Goal: Information Seeking & Learning: Learn about a topic

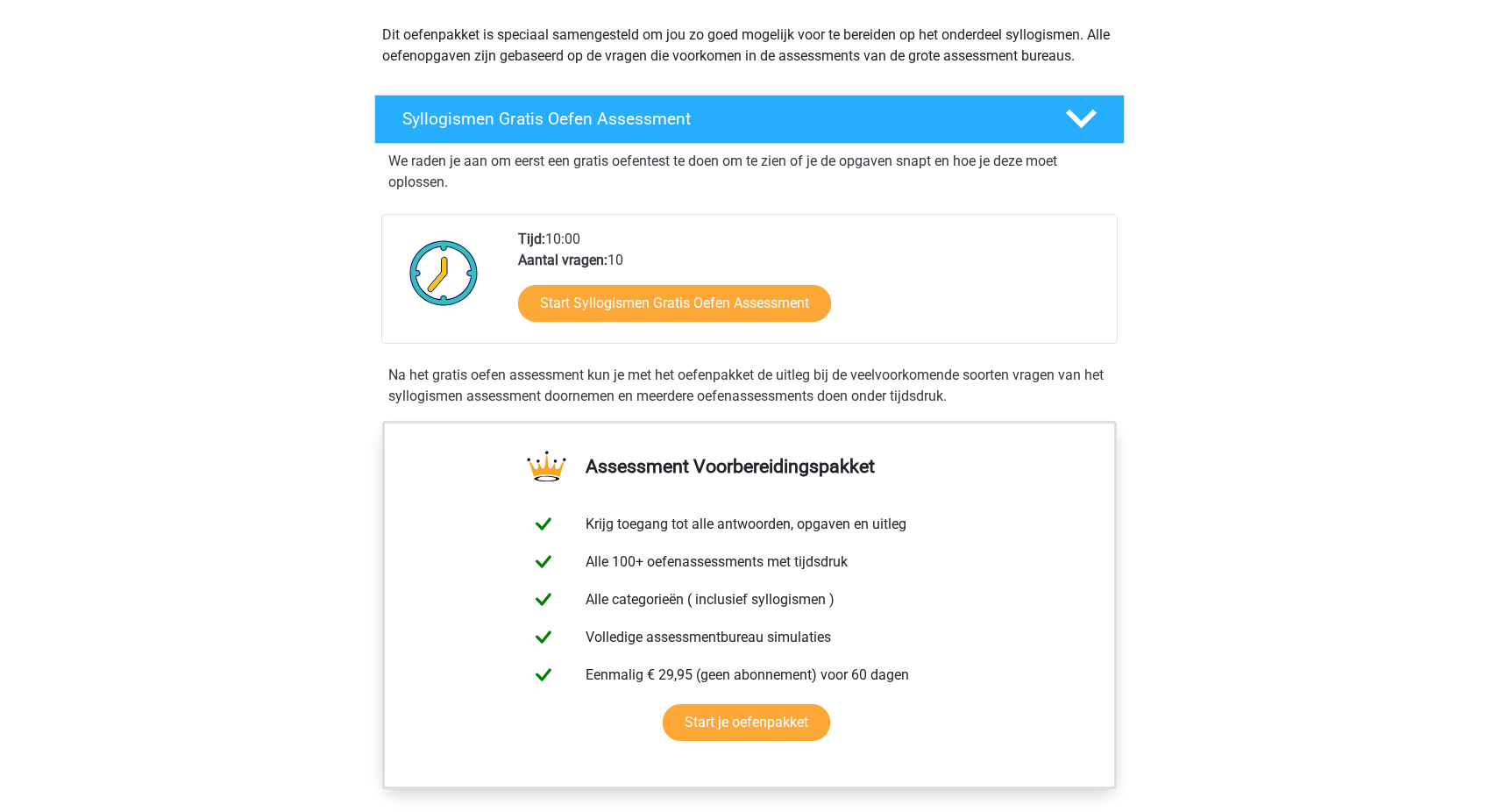
scroll to position [197, 0]
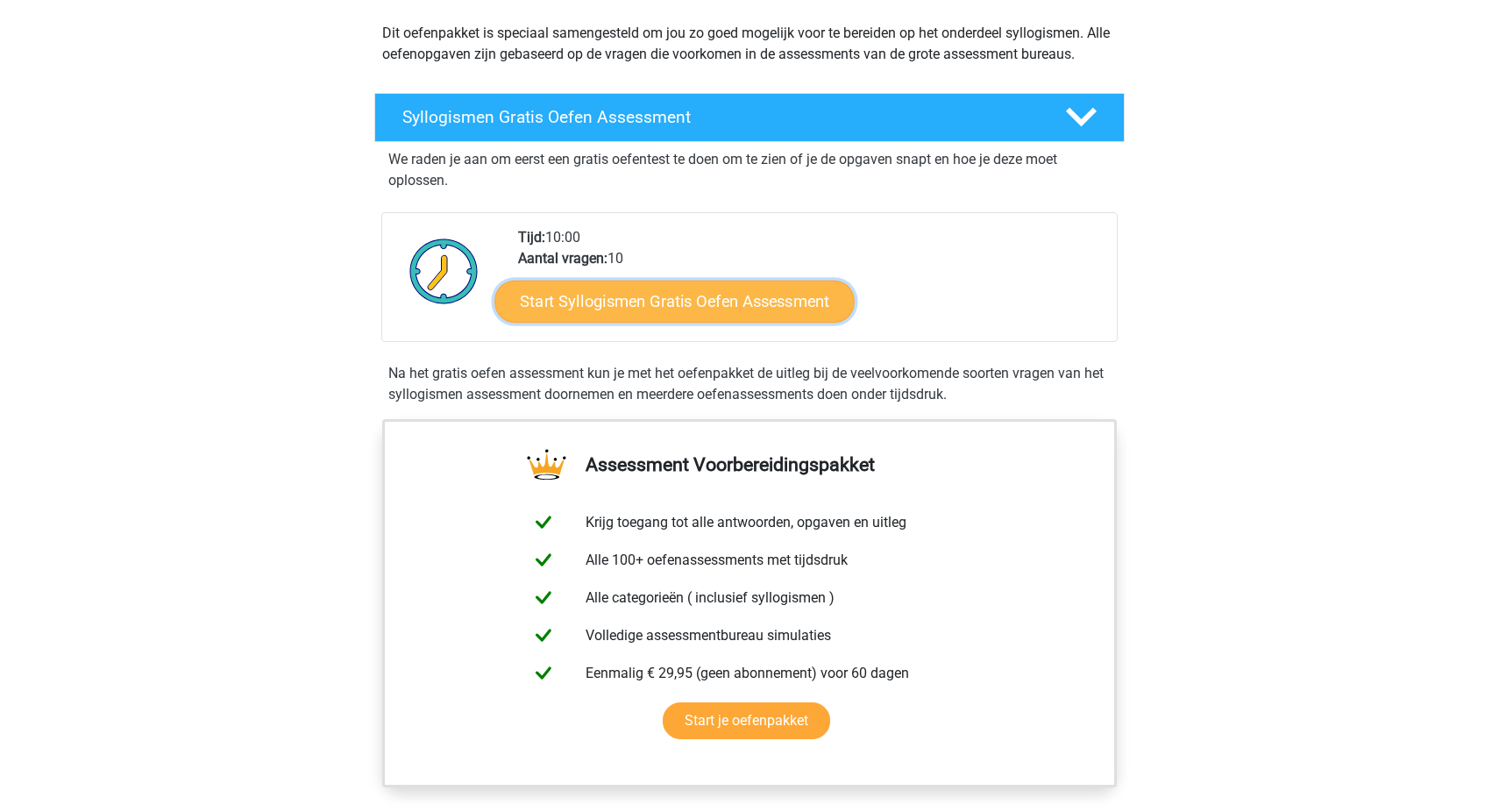
click at [729, 298] on link "Start Syllogismen Gratis Oefen Assessment" at bounding box center [676, 300] width 360 height 42
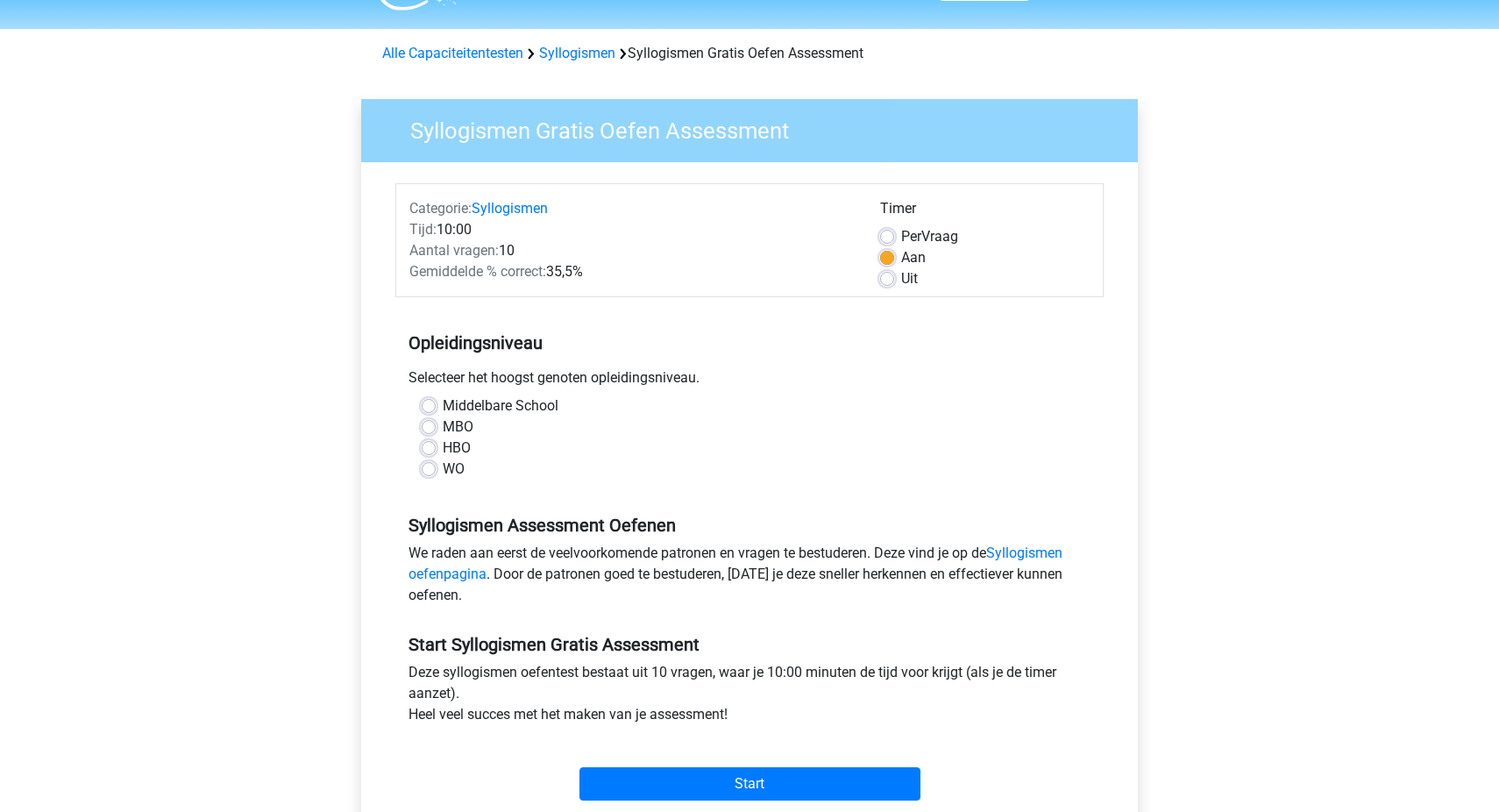
scroll to position [49, 0]
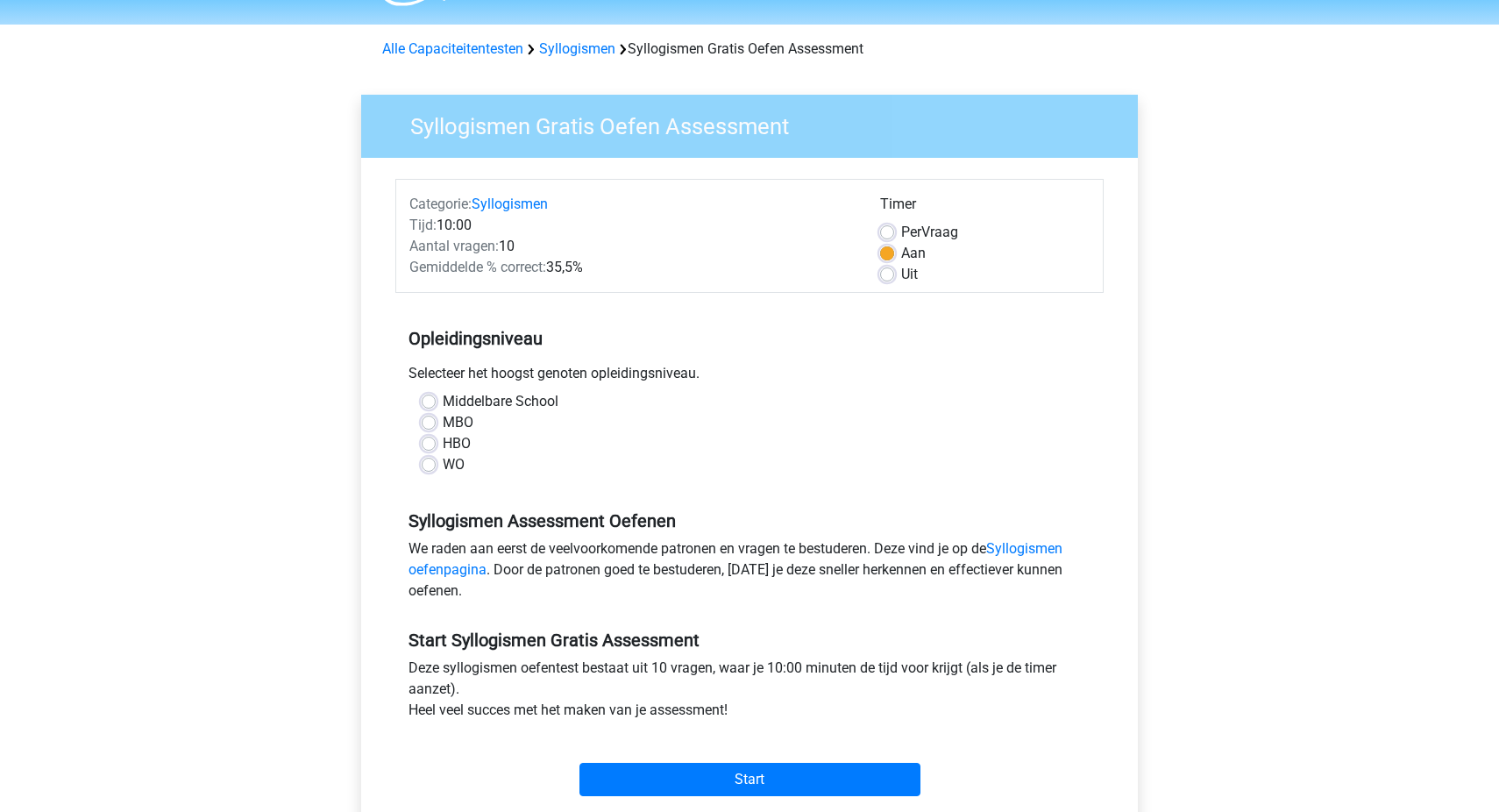
click at [443, 462] on label "WO" at bounding box center [454, 464] width 22 height 21
click at [431, 462] on input "WO" at bounding box center [428, 462] width 14 height 18
radio input "true"
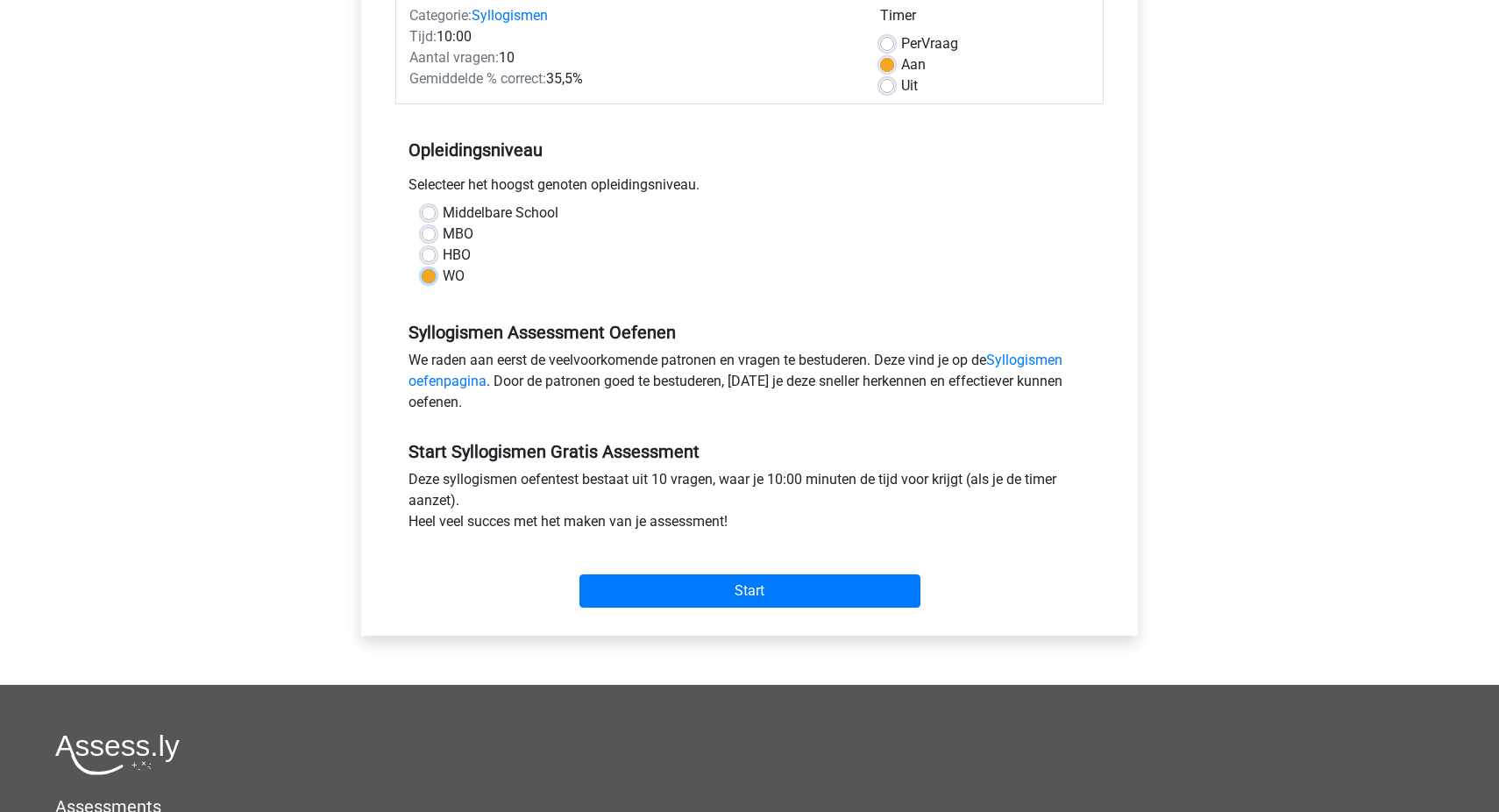
scroll to position [277, 0]
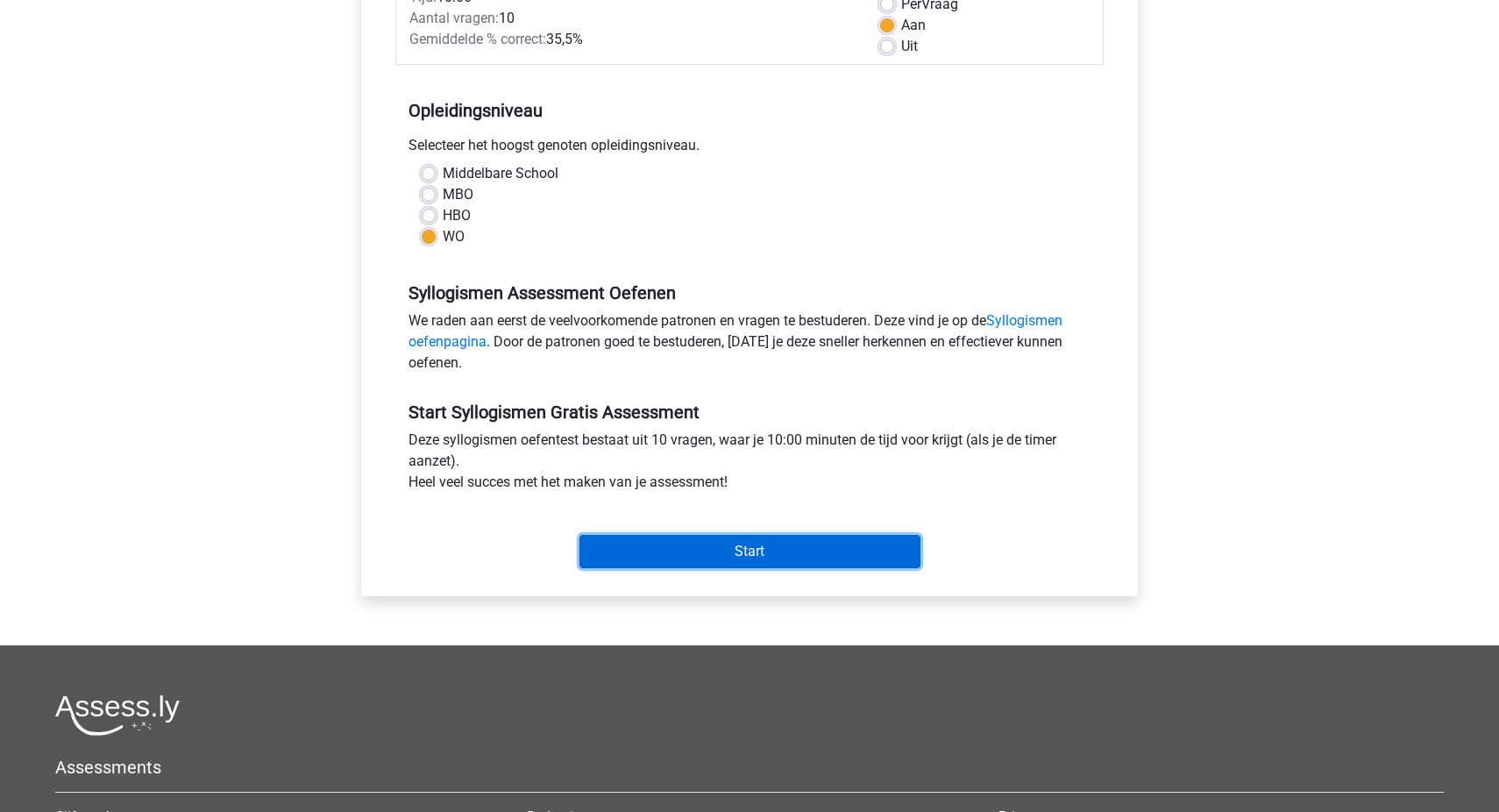
click at [728, 558] on input "Start" at bounding box center [749, 551] width 341 height 33
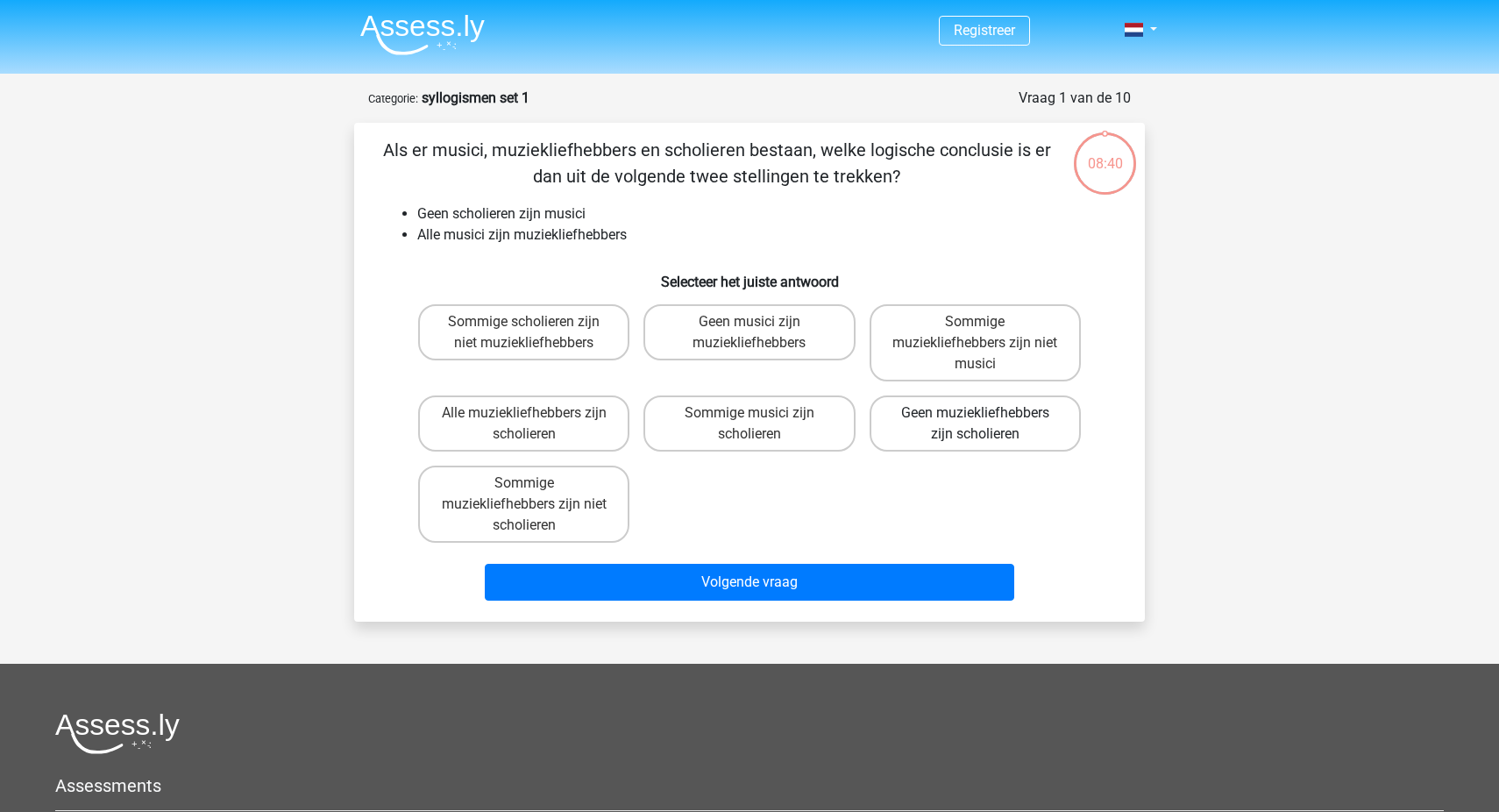
click at [1010, 426] on label "Geen muziekliefhebbers zijn scholieren" at bounding box center [976, 423] width 212 height 56
click at [987, 424] on input "Geen muziekliefhebbers zijn scholieren" at bounding box center [980, 419] width 11 height 11
radio input "true"
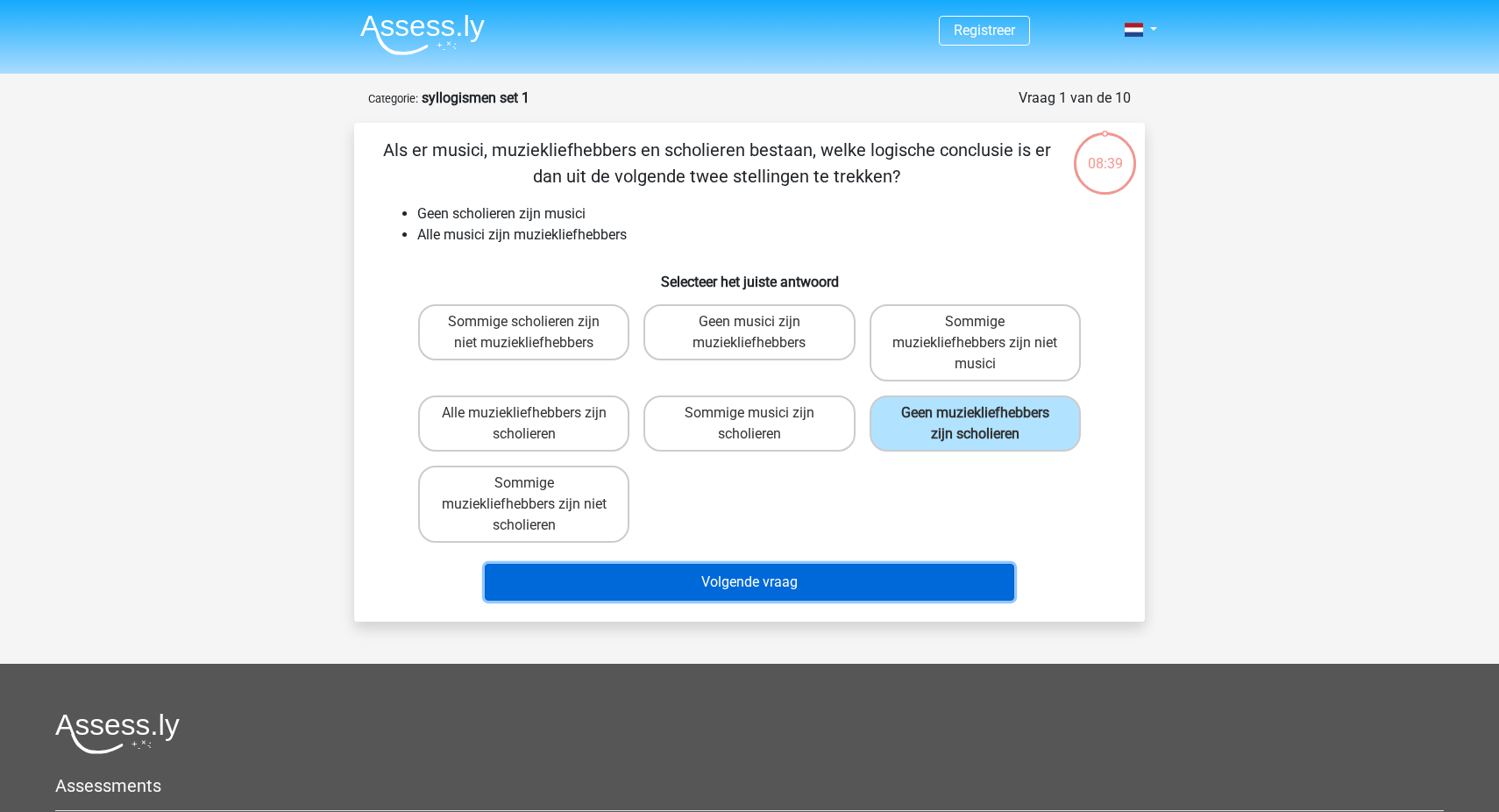
click at [824, 582] on button "Volgende vraag" at bounding box center [749, 582] width 530 height 37
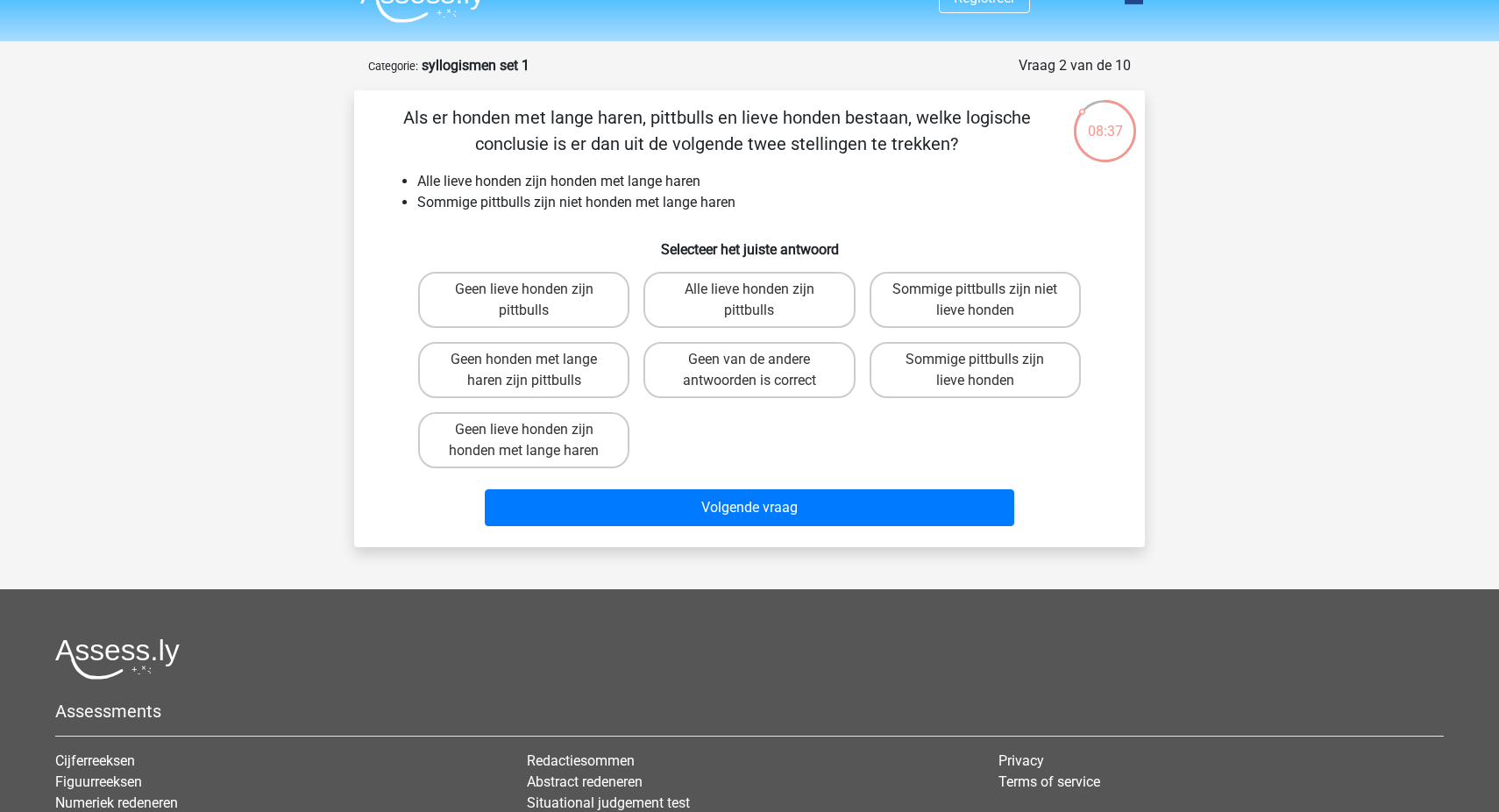
scroll to position [14, 0]
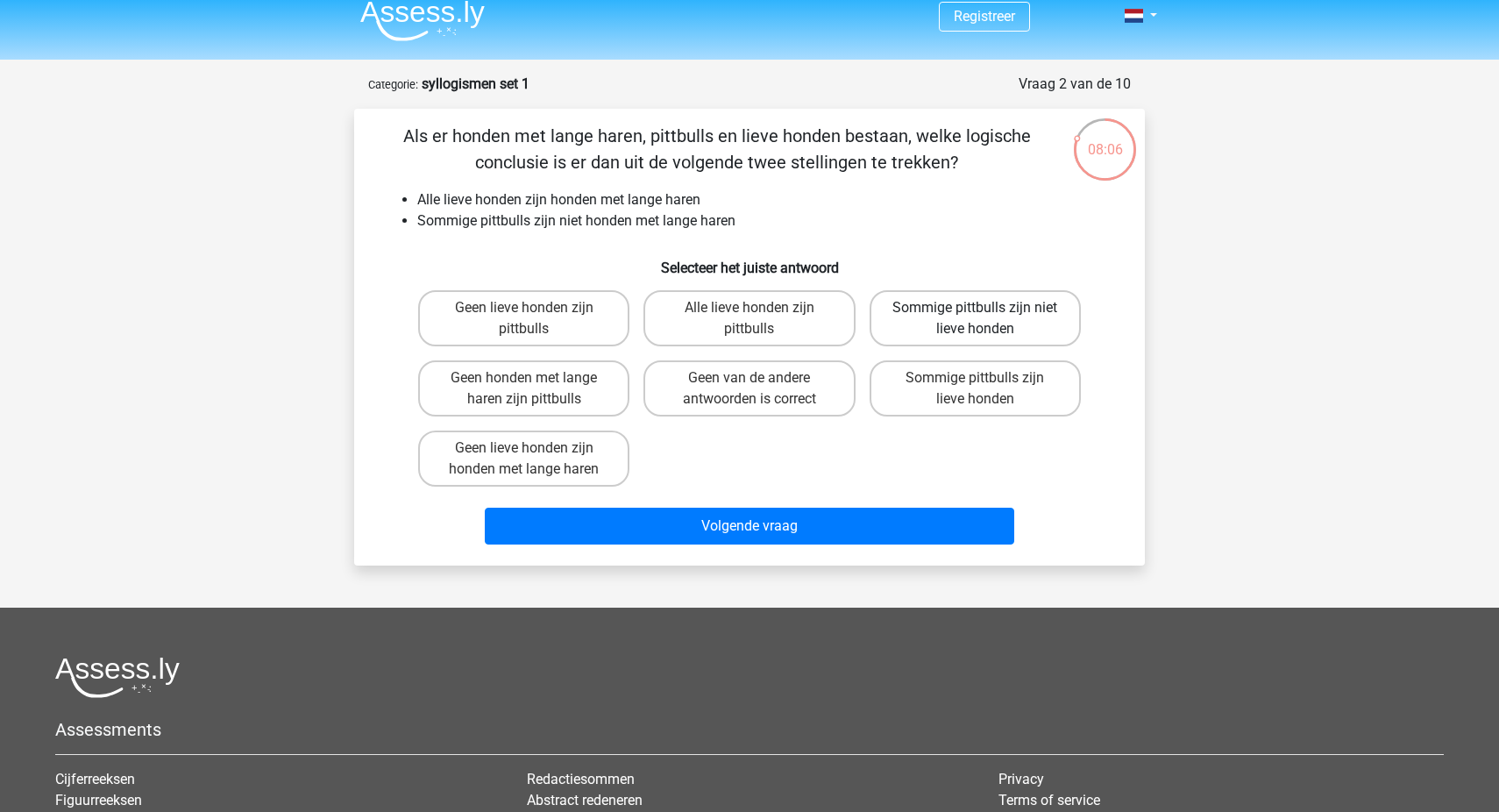
click at [1033, 325] on label "Sommige pittbulls zijn niet lieve honden" at bounding box center [976, 318] width 212 height 56
click at [987, 319] on input "Sommige pittbulls zijn niet lieve honden" at bounding box center [980, 314] width 11 height 11
radio input "true"
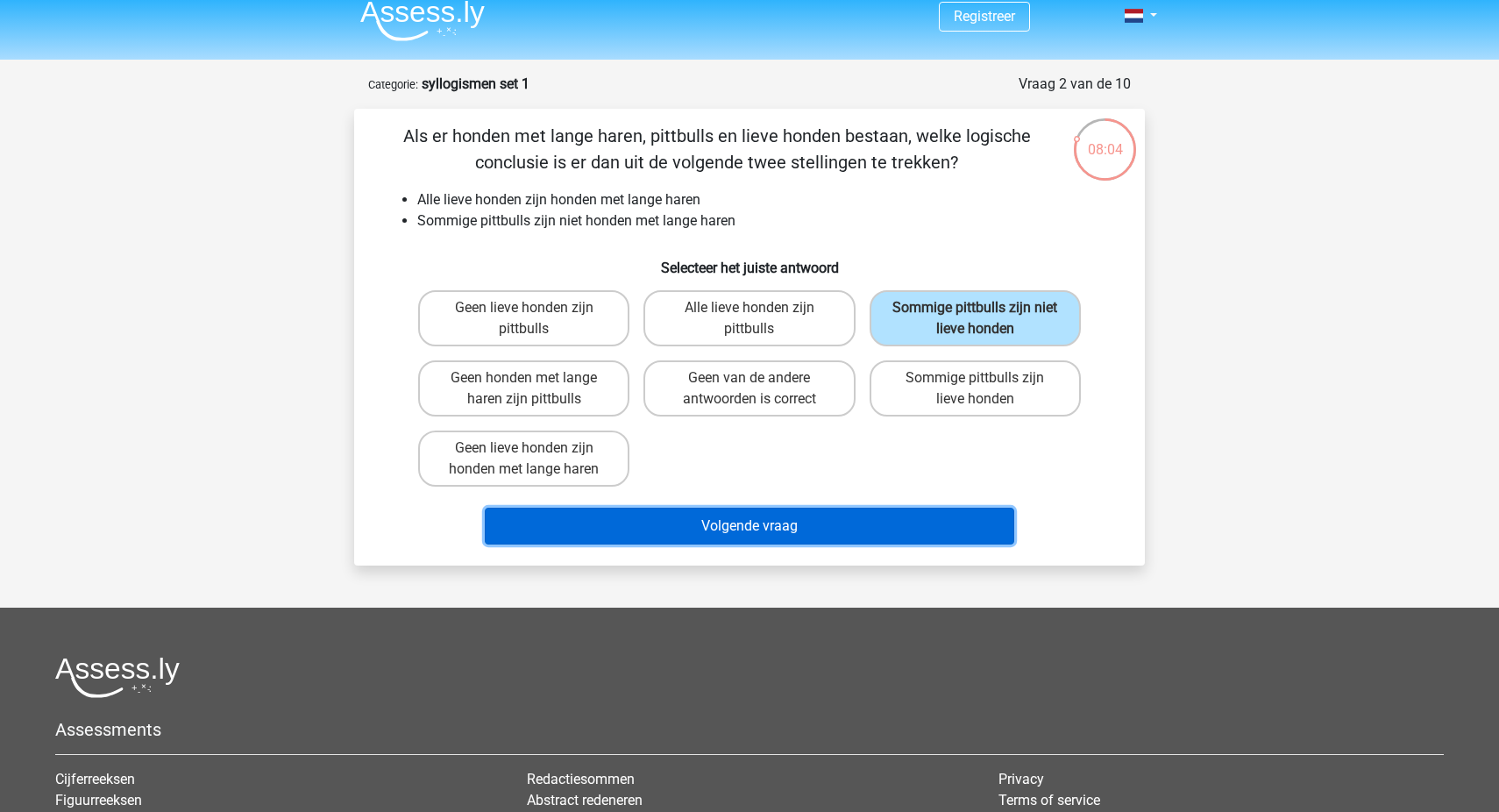
click at [794, 534] on button "Volgende vraag" at bounding box center [749, 526] width 530 height 37
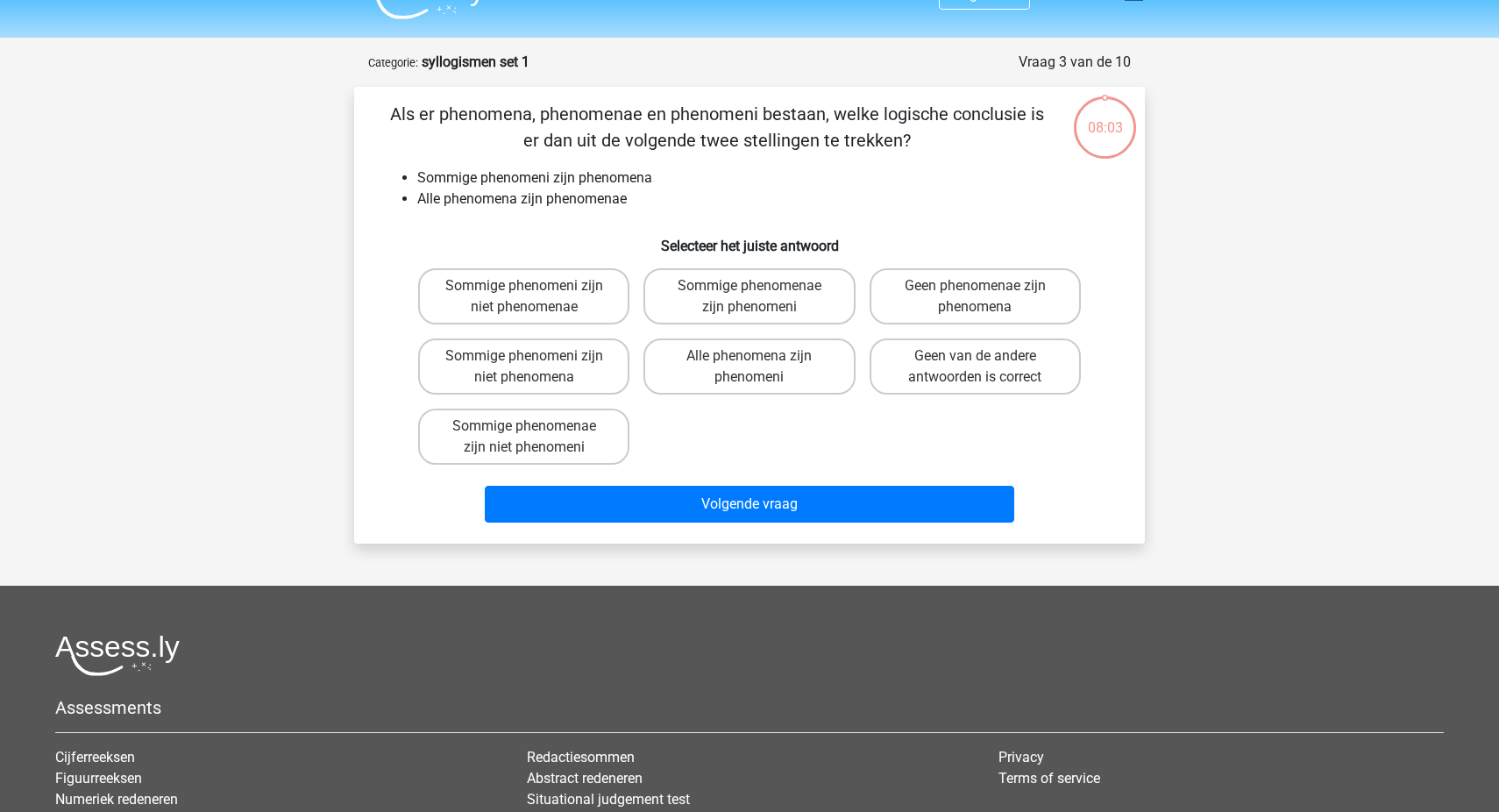
scroll to position [33, 0]
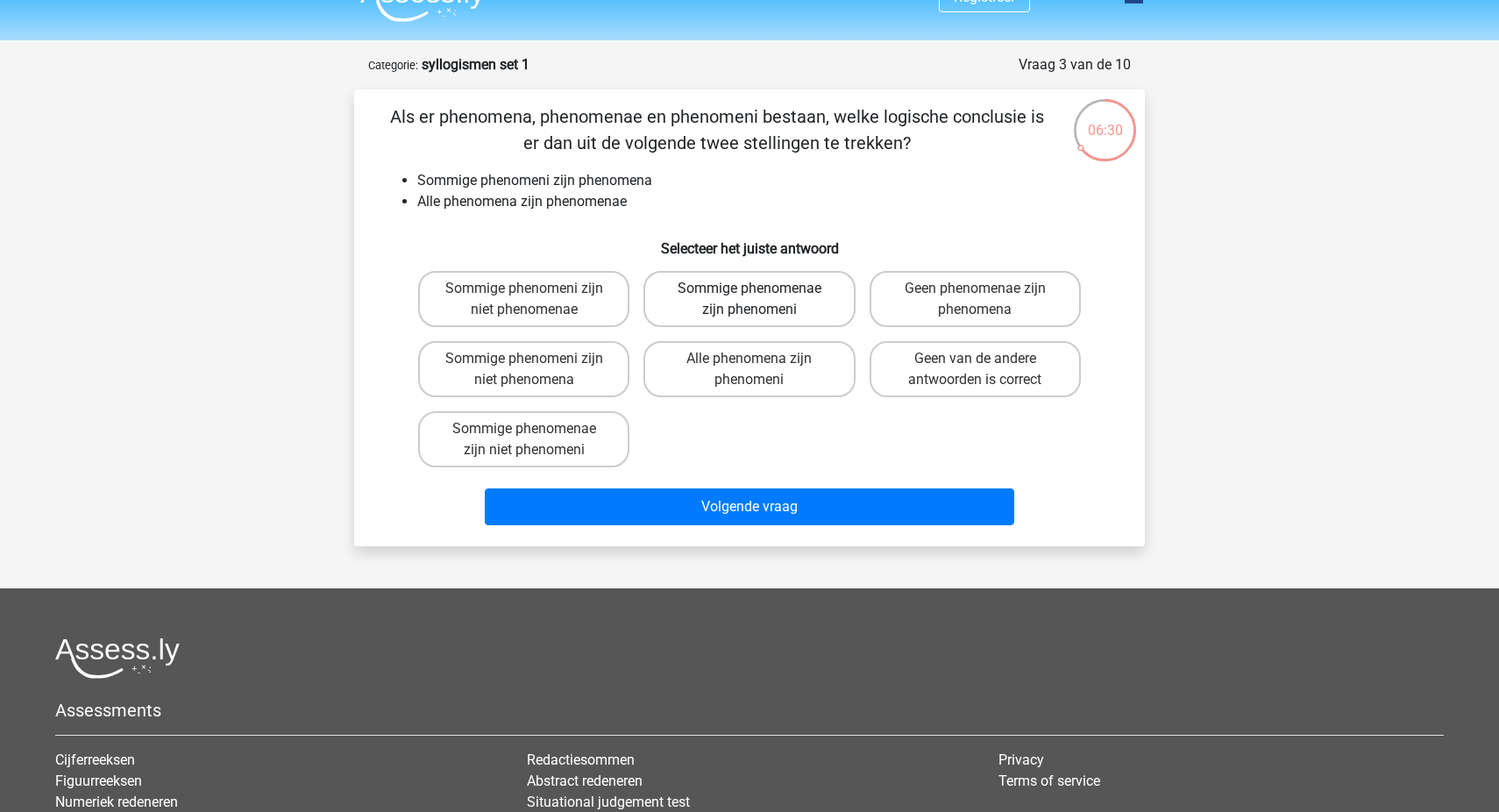
click at [746, 314] on label "Sommige phenomenae zijn phenomeni" at bounding box center [749, 299] width 212 height 56
click at [750, 300] on input "Sommige phenomenae zijn phenomeni" at bounding box center [756, 294] width 11 height 11
radio input "true"
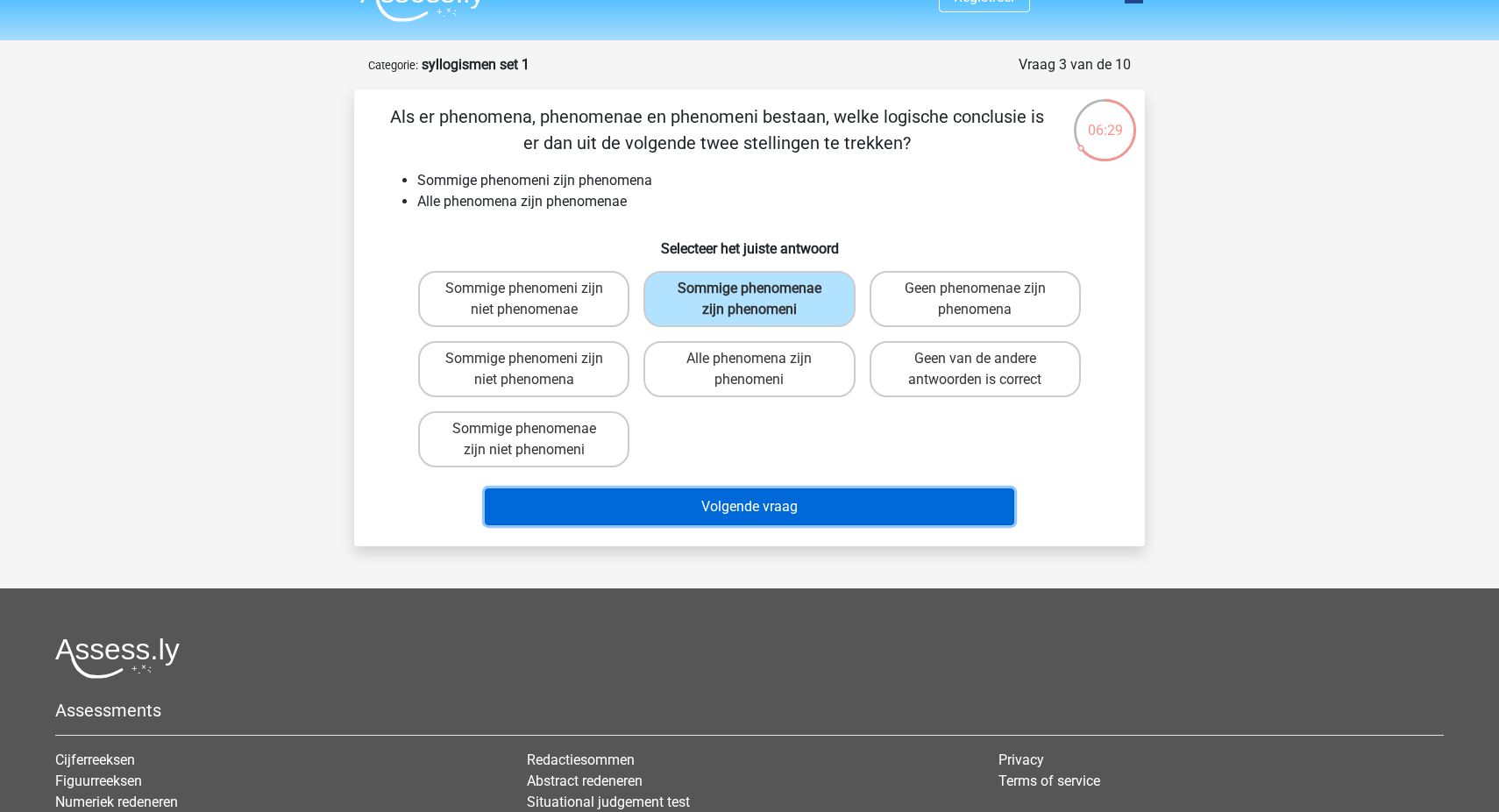
click at [744, 503] on button "Volgende vraag" at bounding box center [749, 507] width 530 height 37
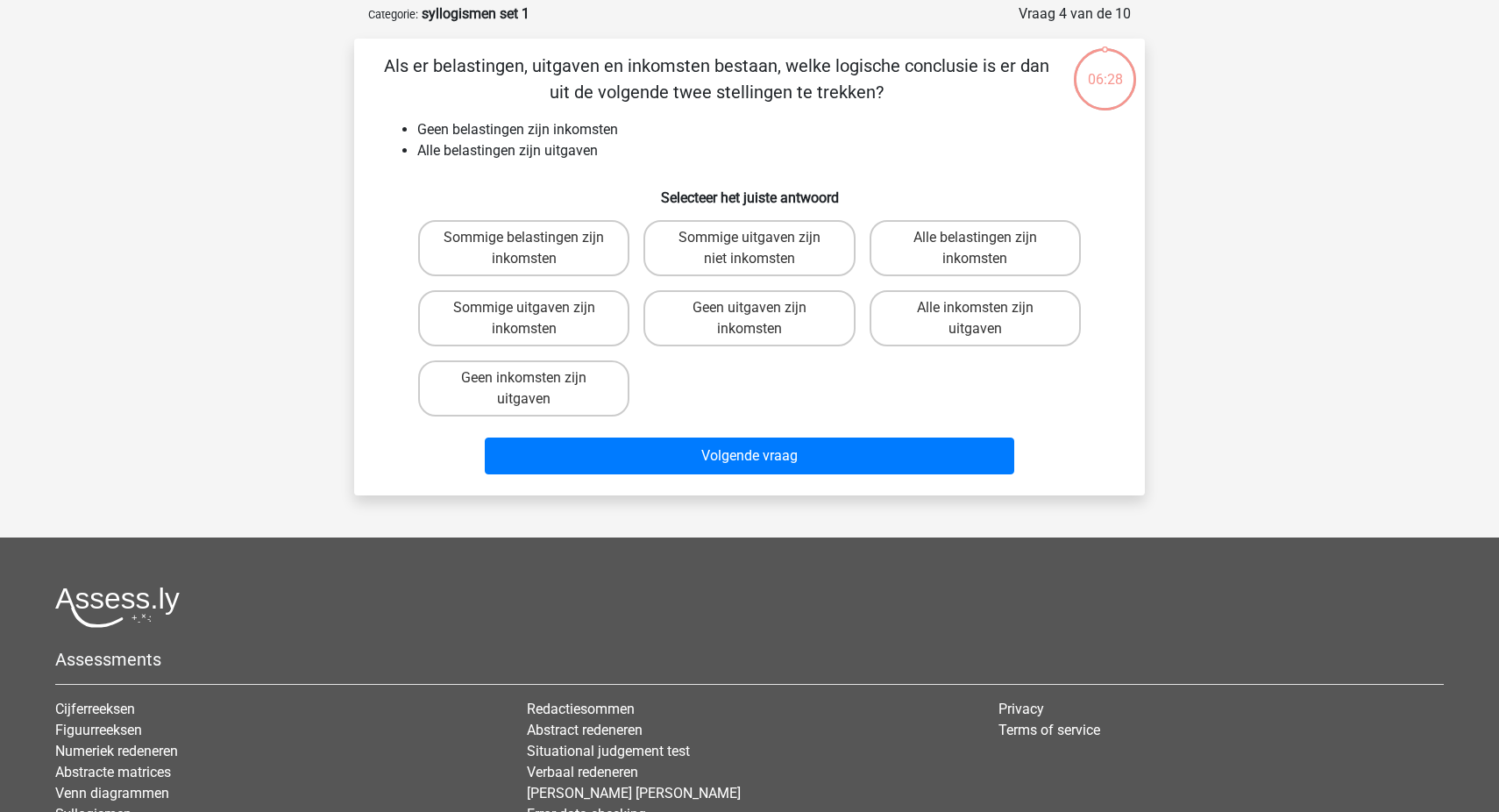
scroll to position [87, 0]
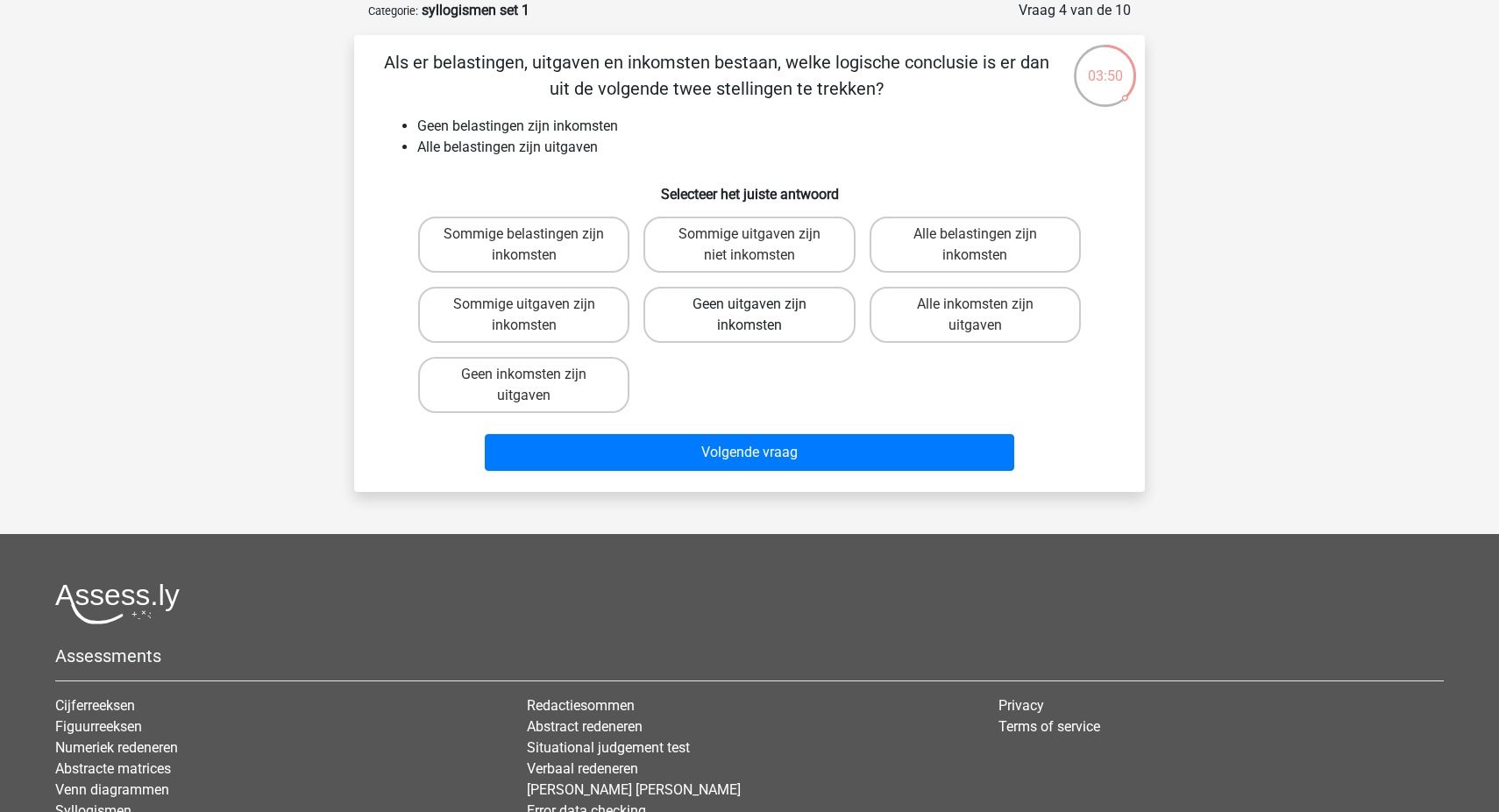
click at [722, 321] on label "Geen uitgaven zijn inkomsten" at bounding box center [749, 315] width 212 height 56
click at [750, 316] on input "Geen uitgaven zijn inkomsten" at bounding box center [756, 310] width 11 height 11
radio input "true"
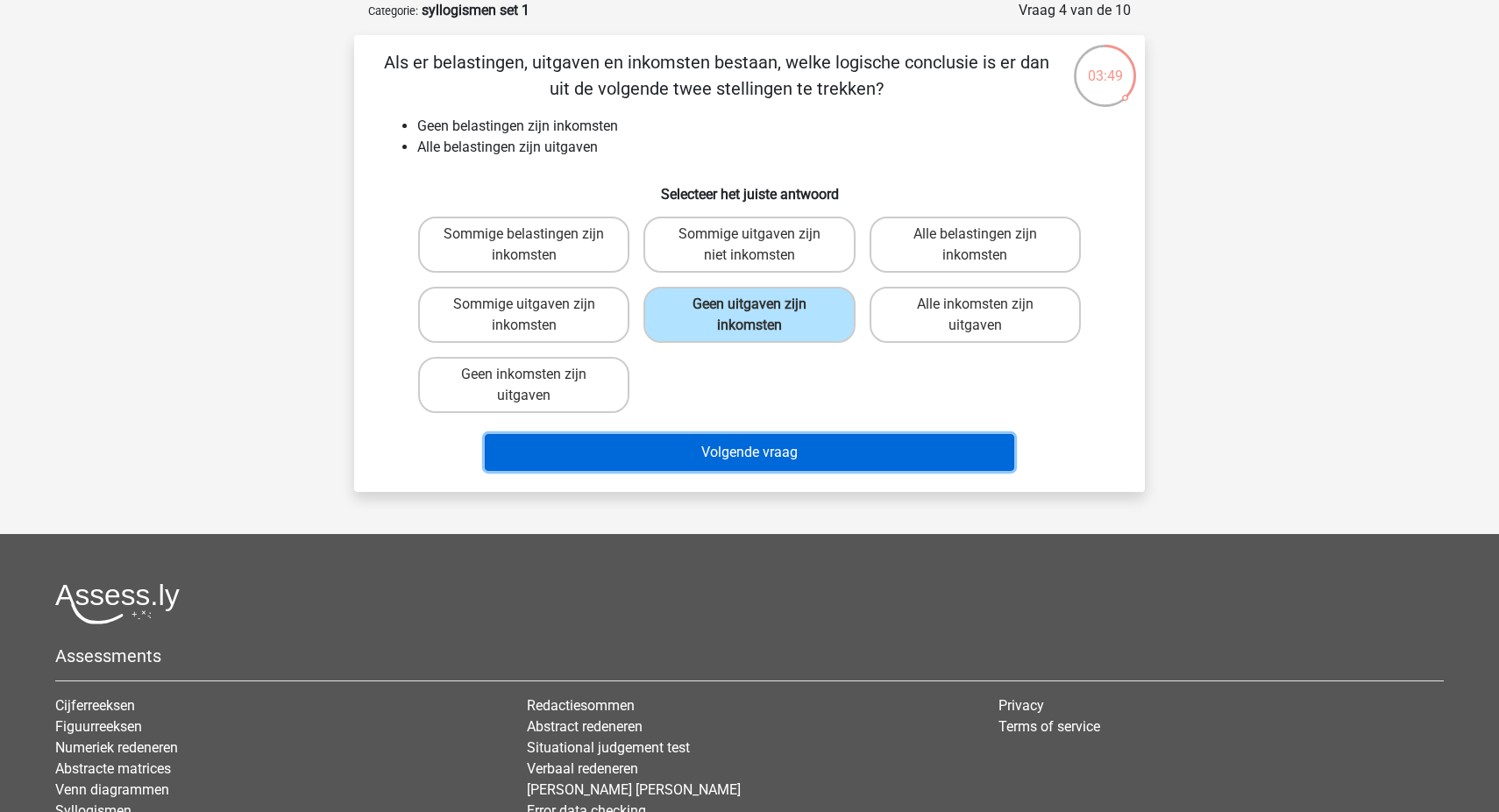
click at [765, 449] on button "Volgende vraag" at bounding box center [749, 453] width 530 height 37
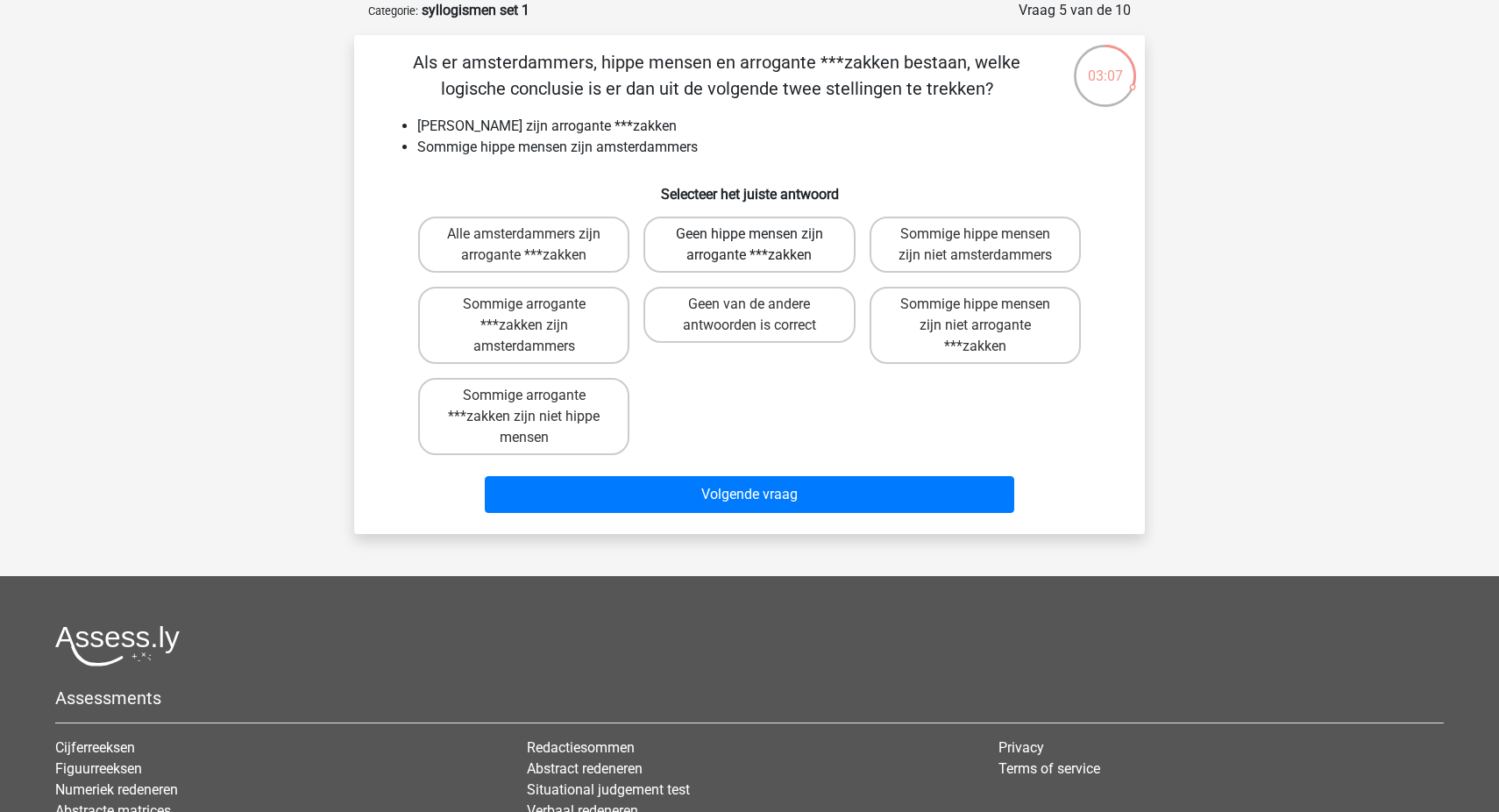
click at [750, 263] on label "Geen hippe mensen zijn arrogante ***zakken" at bounding box center [749, 244] width 212 height 56
click at [750, 245] on input "Geen hippe mensen zijn arrogante ***zakken" at bounding box center [756, 239] width 11 height 11
radio input "true"
click at [720, 513] on div "Volgende vraag" at bounding box center [749, 497] width 677 height 44
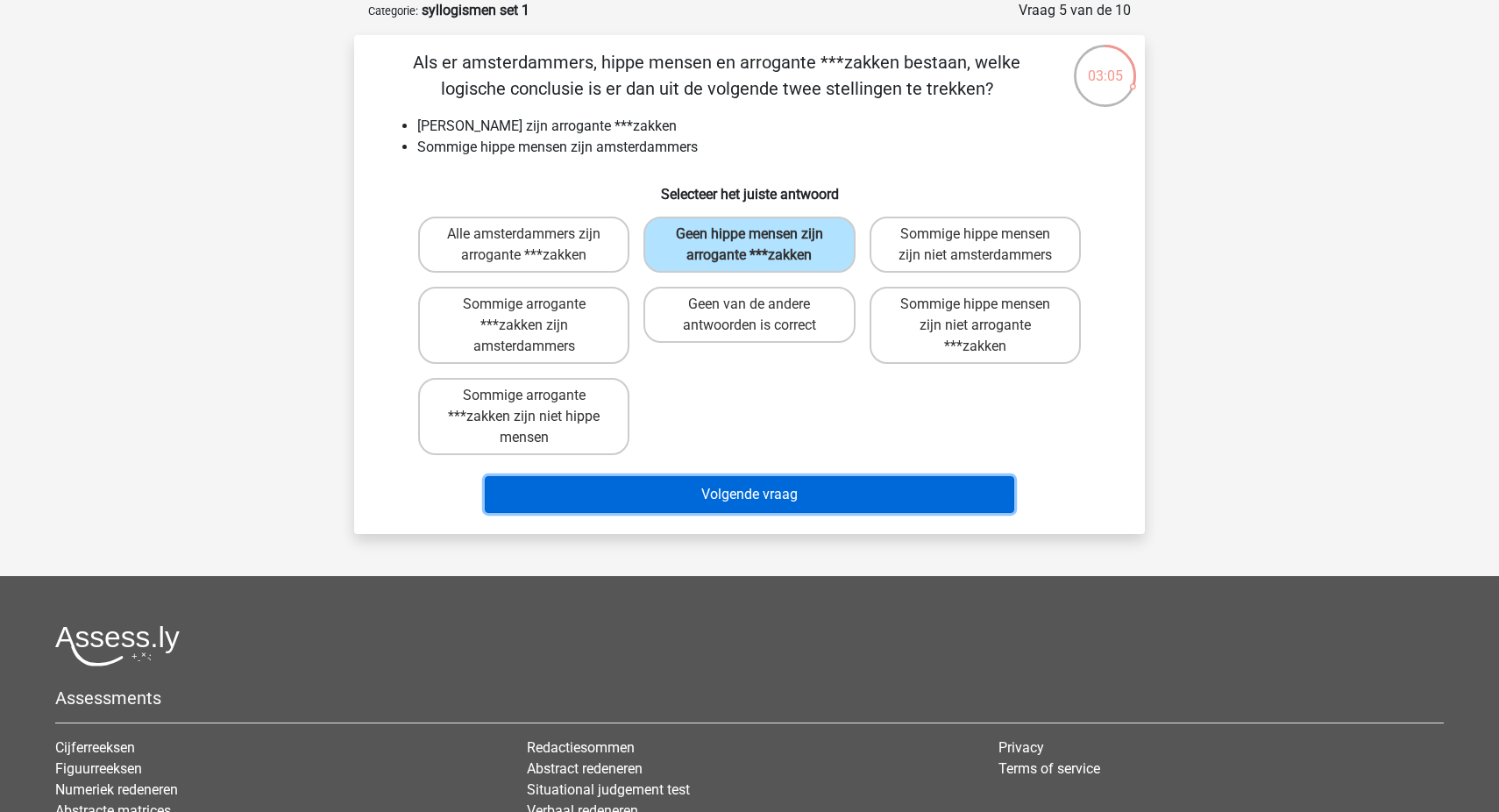
click at [723, 501] on button "Volgende vraag" at bounding box center [749, 495] width 530 height 37
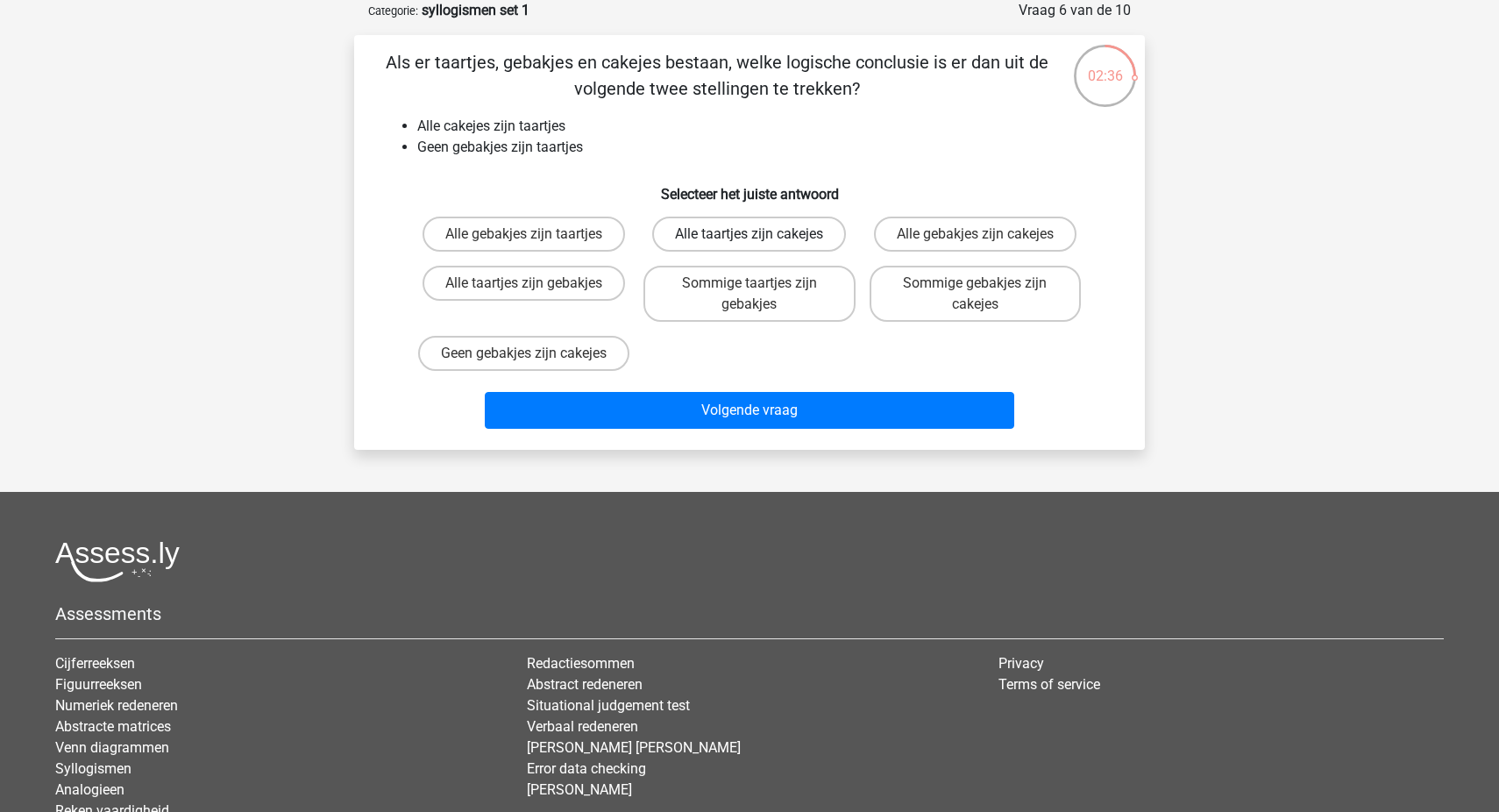
click at [807, 249] on label "Alle taartjes zijn cakejes" at bounding box center [749, 234] width 194 height 35
click at [761, 245] on input "Alle taartjes zijn cakejes" at bounding box center [756, 239] width 11 height 11
radio input "true"
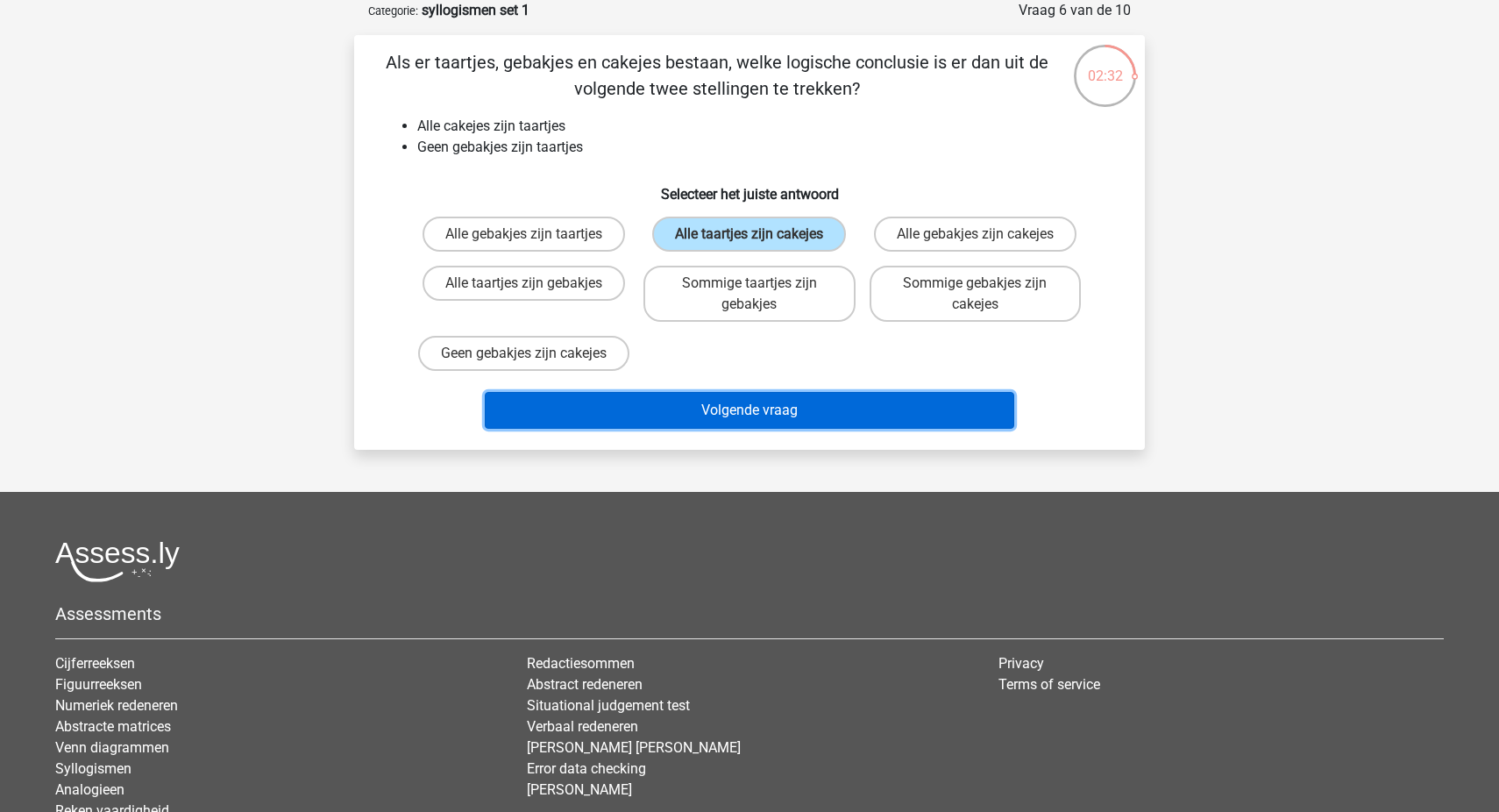
click at [756, 429] on button "Volgende vraag" at bounding box center [749, 410] width 530 height 37
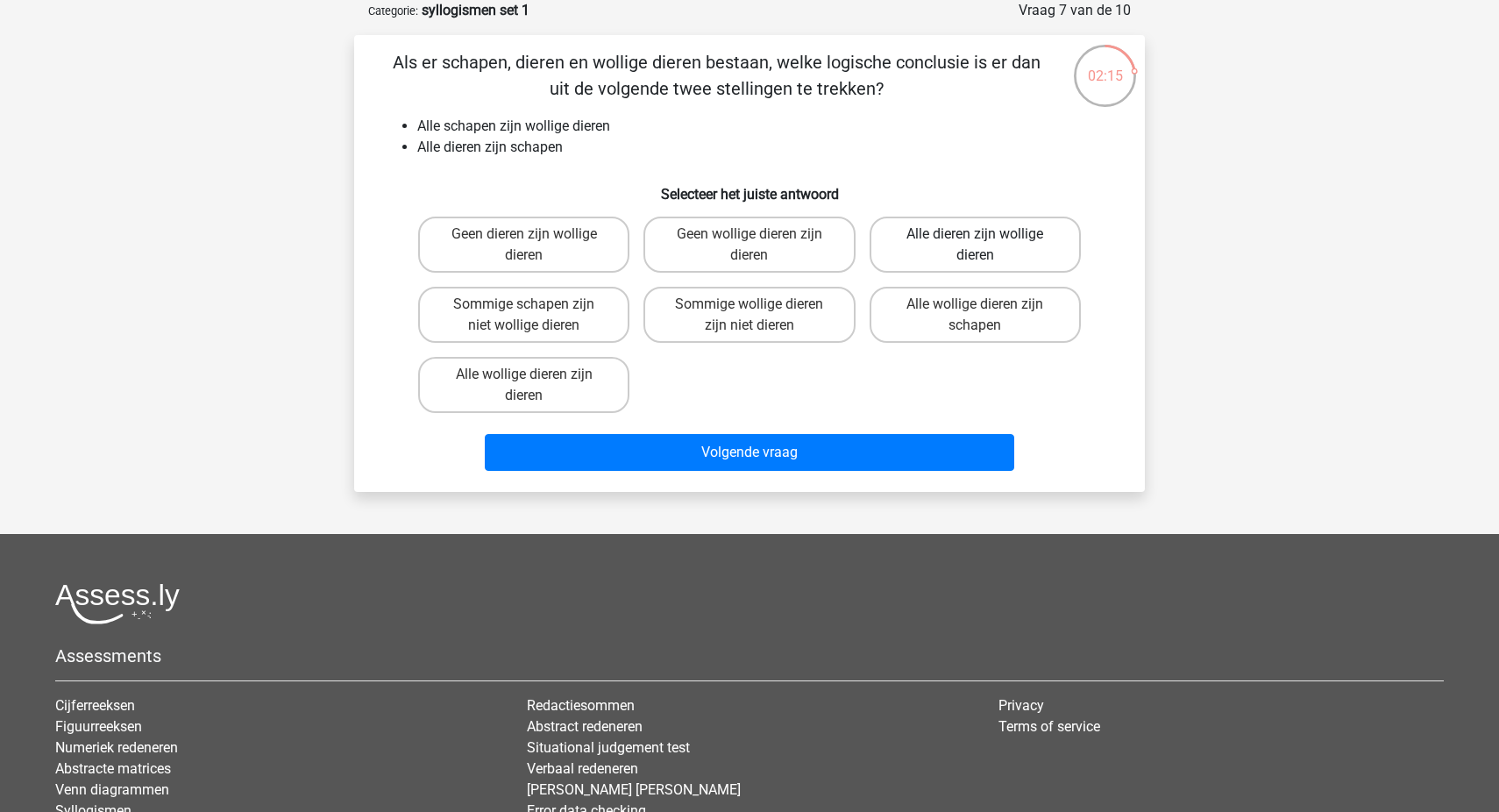
click at [980, 250] on label "Alle dieren zijn wollige dieren" at bounding box center [976, 244] width 212 height 56
click at [980, 245] on input "Alle dieren zijn wollige dieren" at bounding box center [980, 239] width 11 height 11
radio input "true"
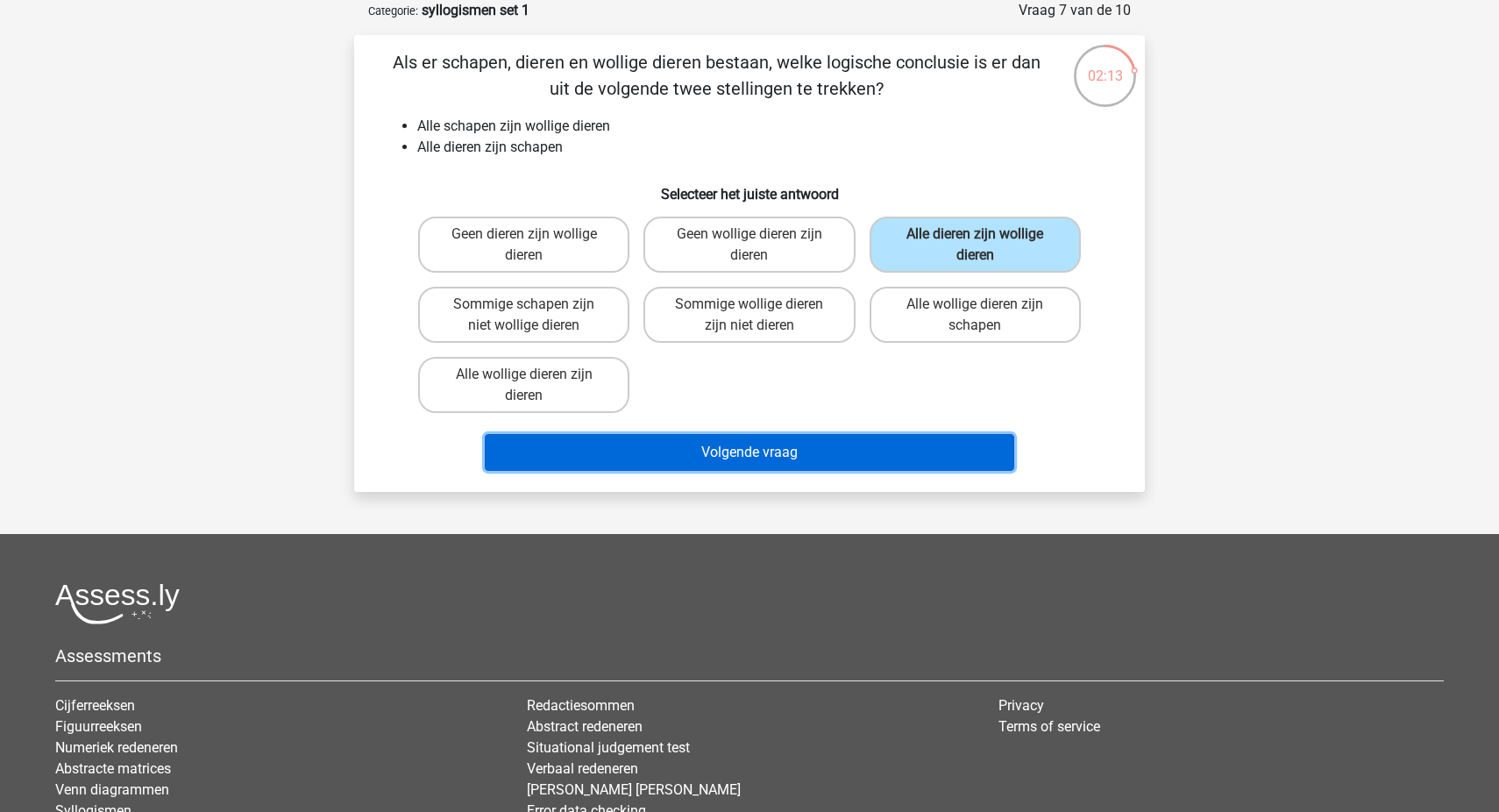
click at [871, 463] on button "Volgende vraag" at bounding box center [749, 453] width 530 height 37
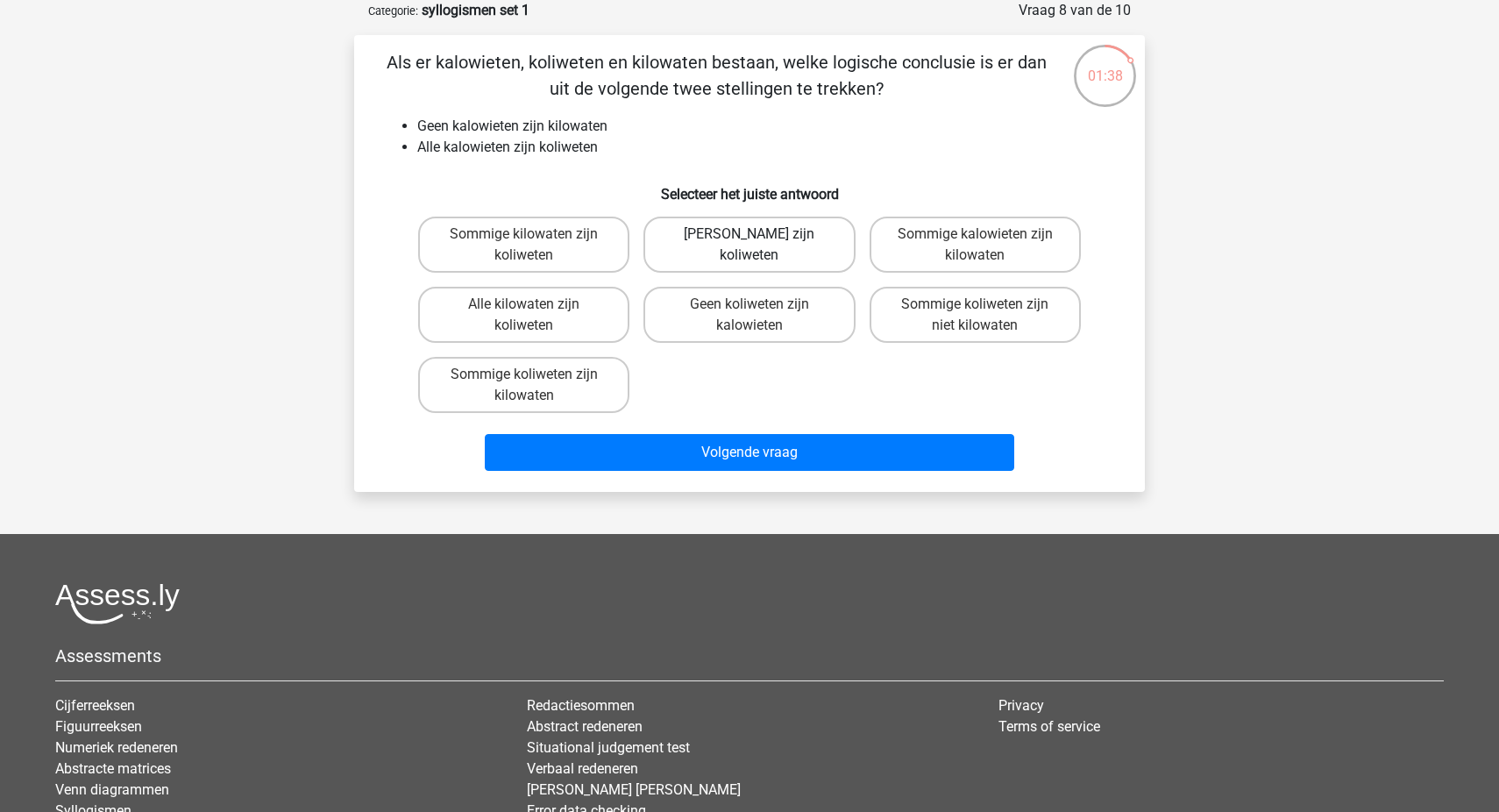
click at [781, 231] on label "Geen kilowaten zijn koliweten" at bounding box center [749, 244] width 212 height 56
click at [761, 234] on input "Geen kilowaten zijn koliweten" at bounding box center [756, 239] width 11 height 11
radio input "true"
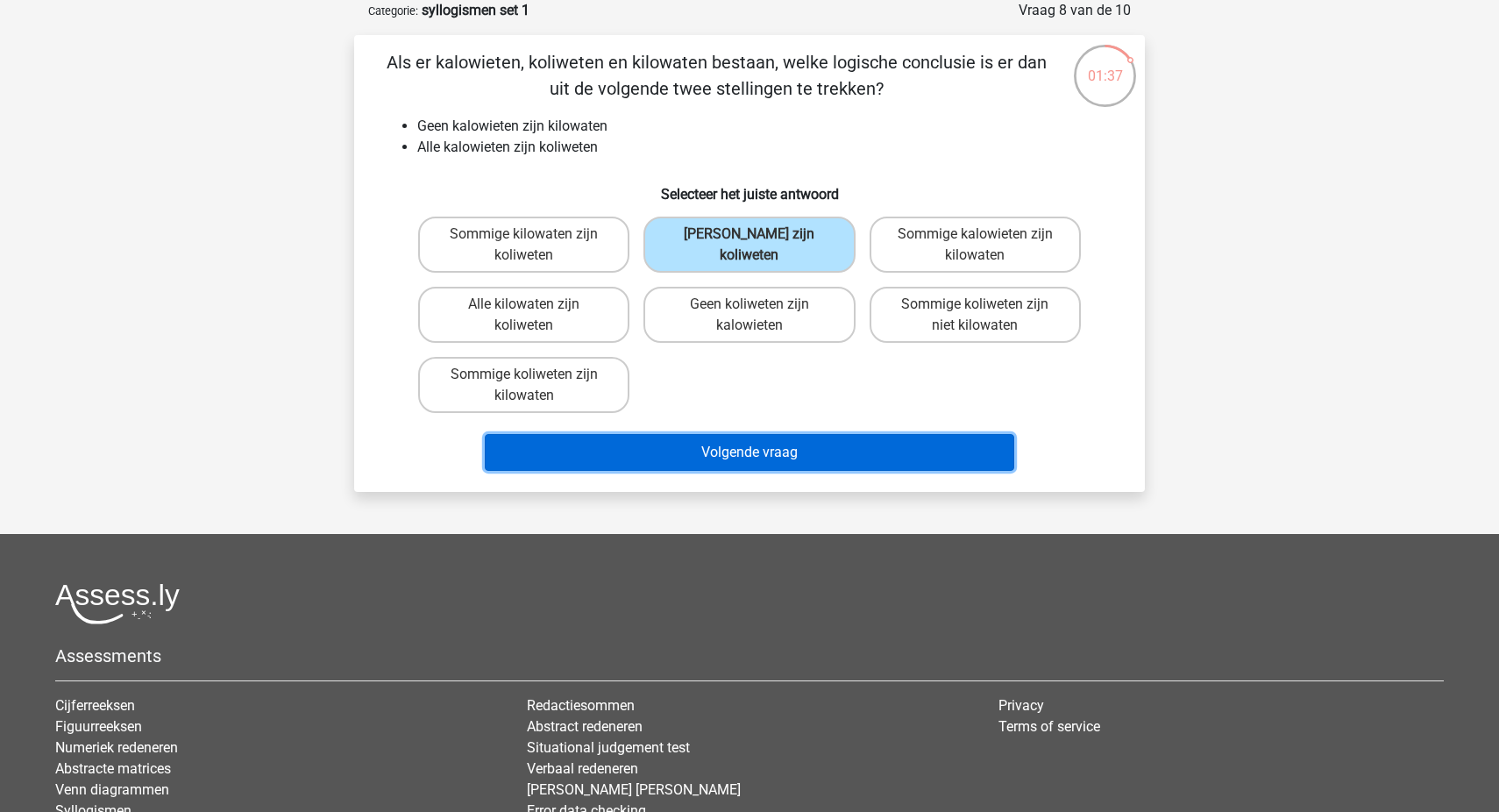
click at [755, 460] on button "Volgende vraag" at bounding box center [749, 453] width 530 height 37
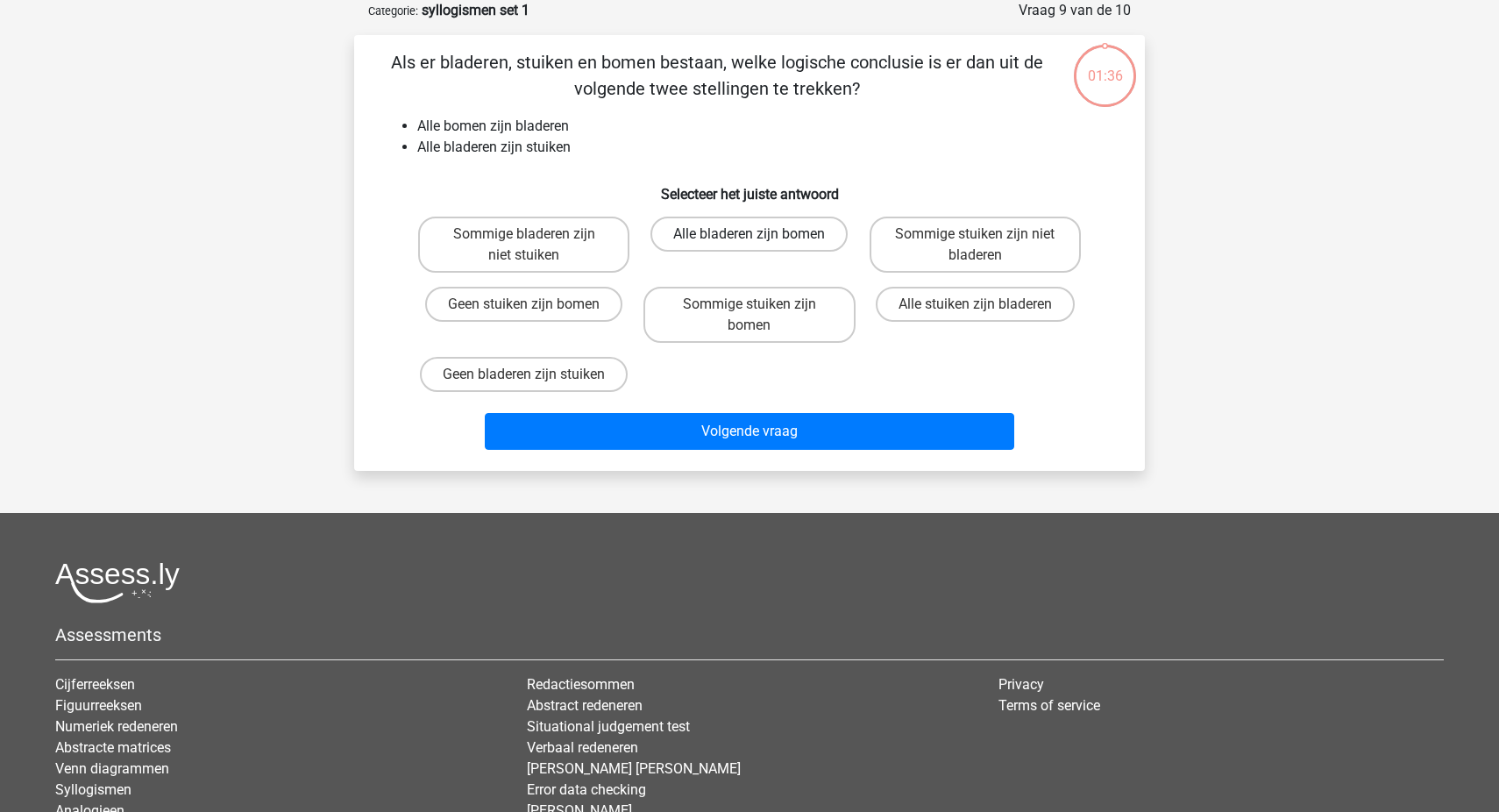
click at [782, 245] on label "Alle bladeren zijn bomen" at bounding box center [749, 234] width 198 height 35
click at [761, 245] on input "Alle bladeren zijn bomen" at bounding box center [756, 239] width 11 height 11
radio input "true"
click at [758, 132] on li "Alle bomen zijn bladeren" at bounding box center [768, 126] width 700 height 21
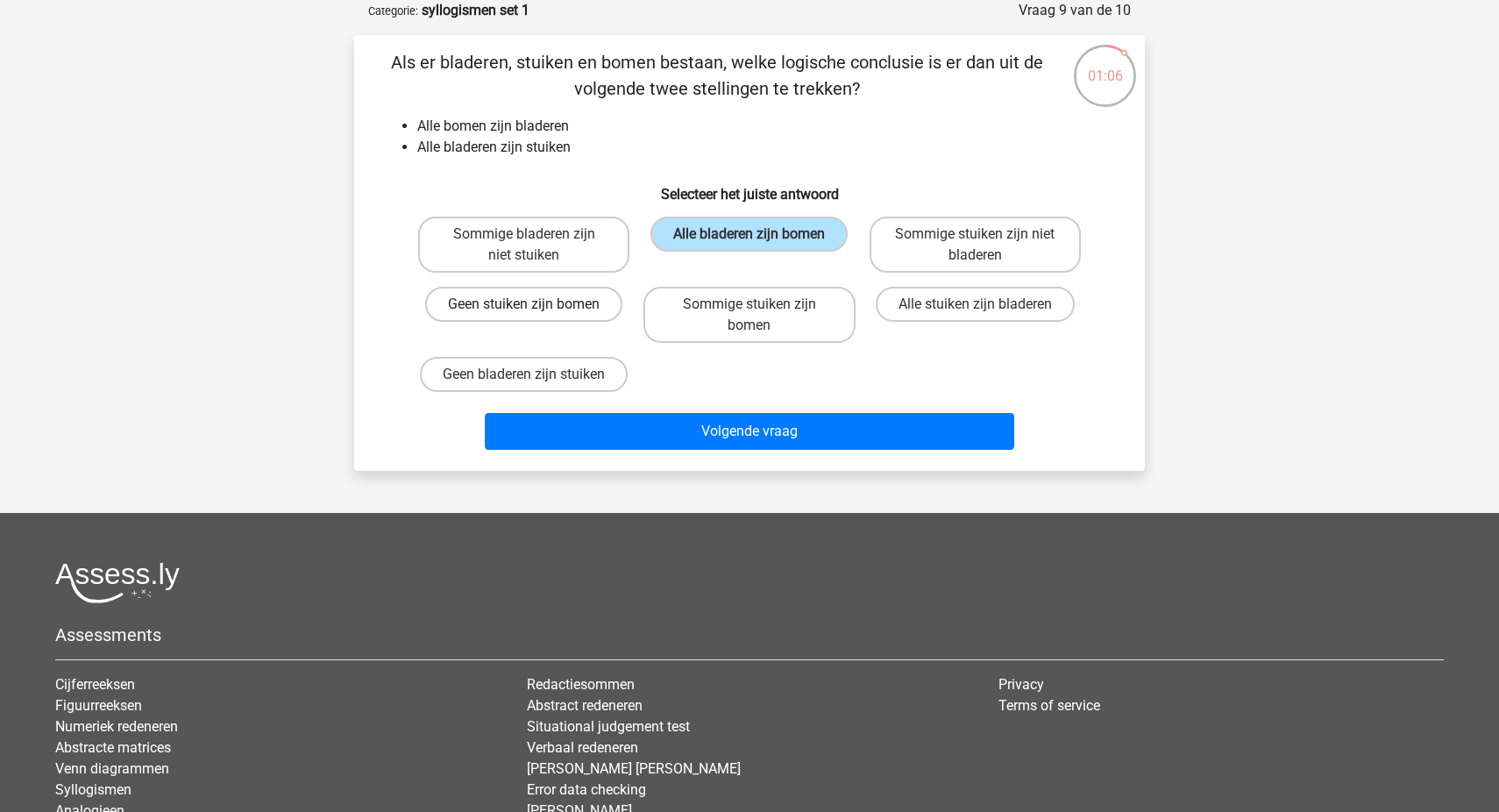
click at [587, 315] on label "Geen stuiken zijn bomen" at bounding box center [523, 304] width 198 height 35
click at [536, 315] on input "Geen stuiken zijn bomen" at bounding box center [530, 310] width 11 height 11
radio input "true"
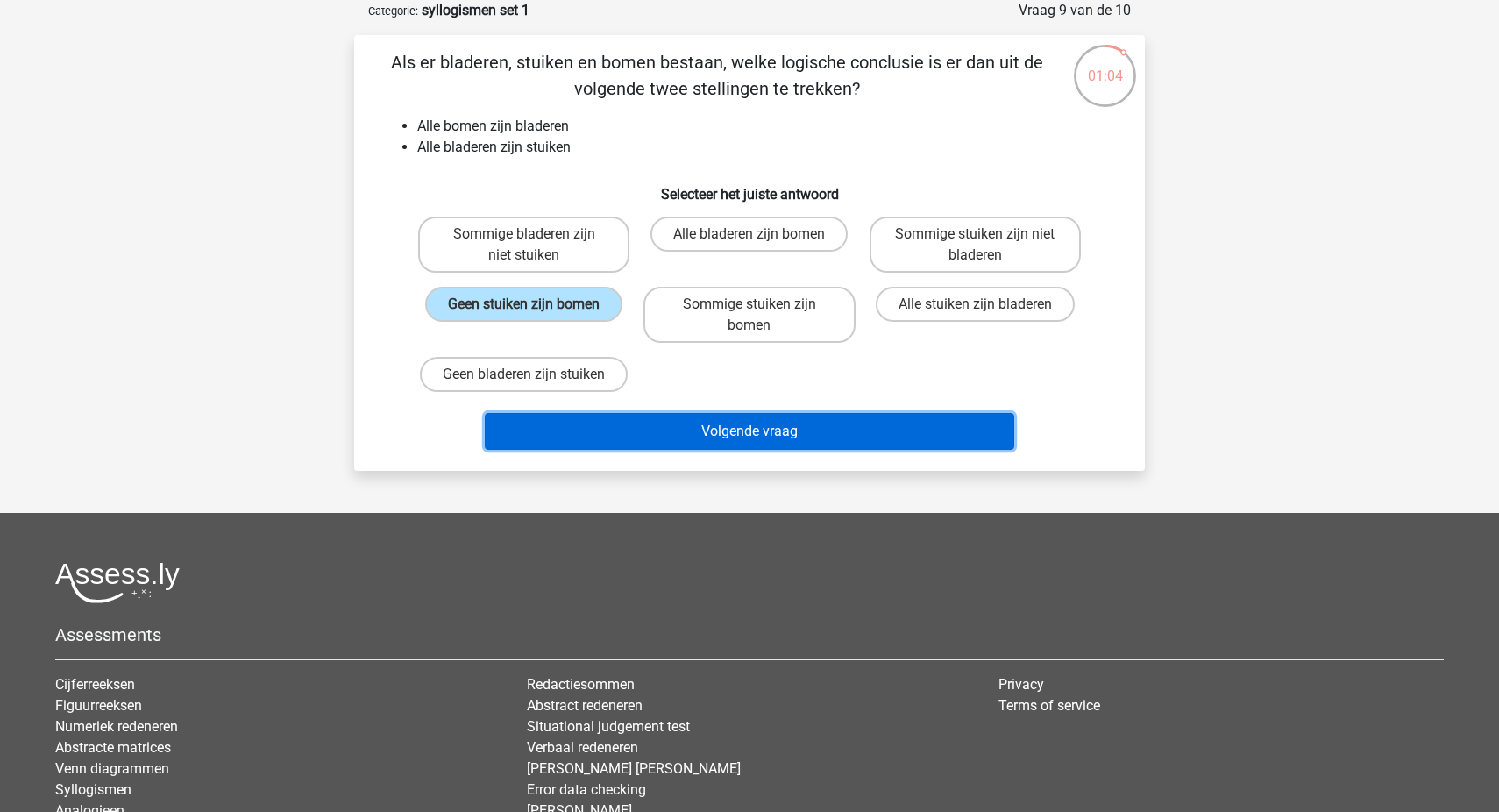
click at [648, 432] on button "Volgende vraag" at bounding box center [749, 432] width 530 height 37
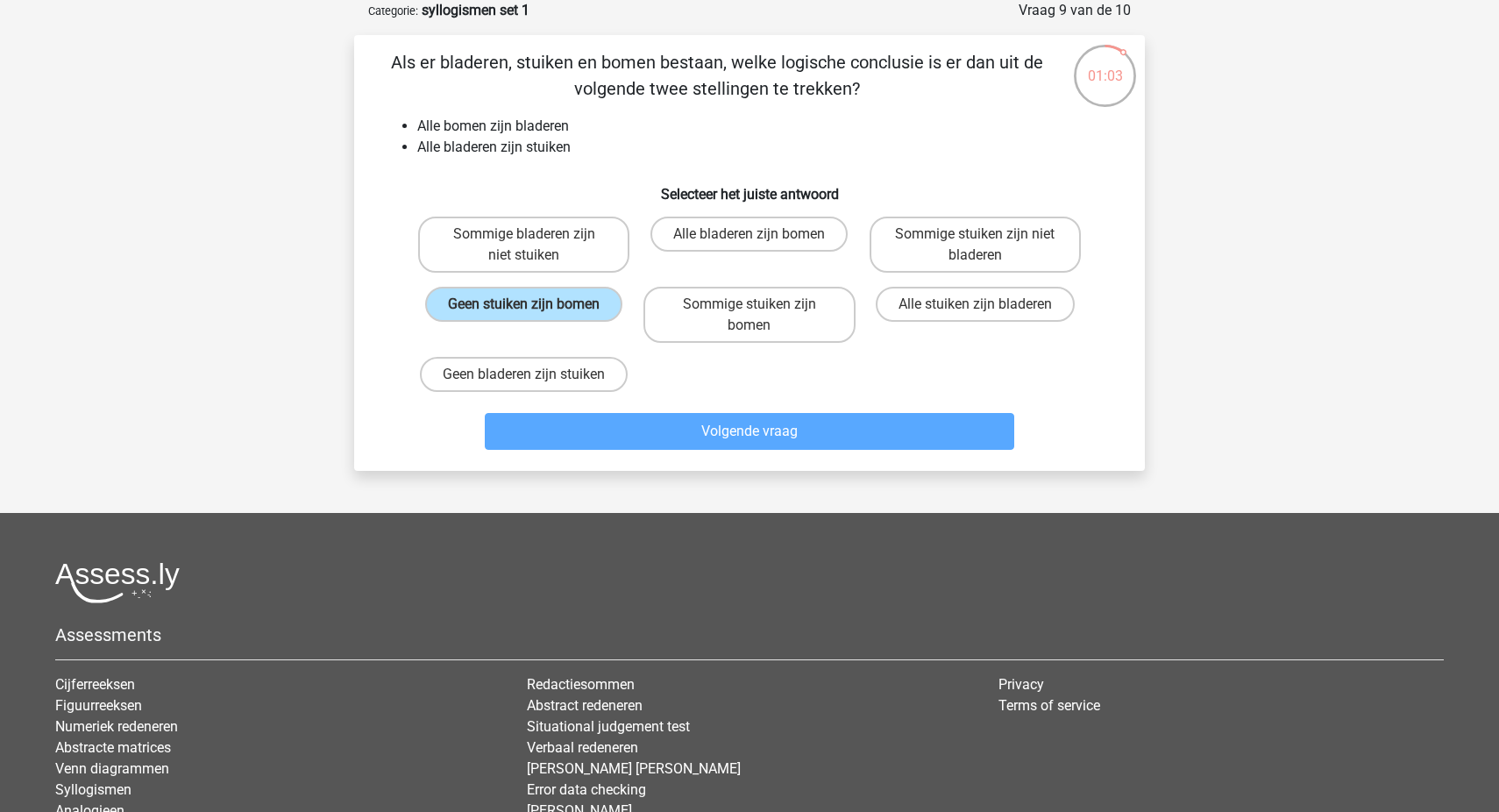
click at [730, 212] on div "Alle bladeren zijn bomen" at bounding box center [749, 245] width 226 height 71
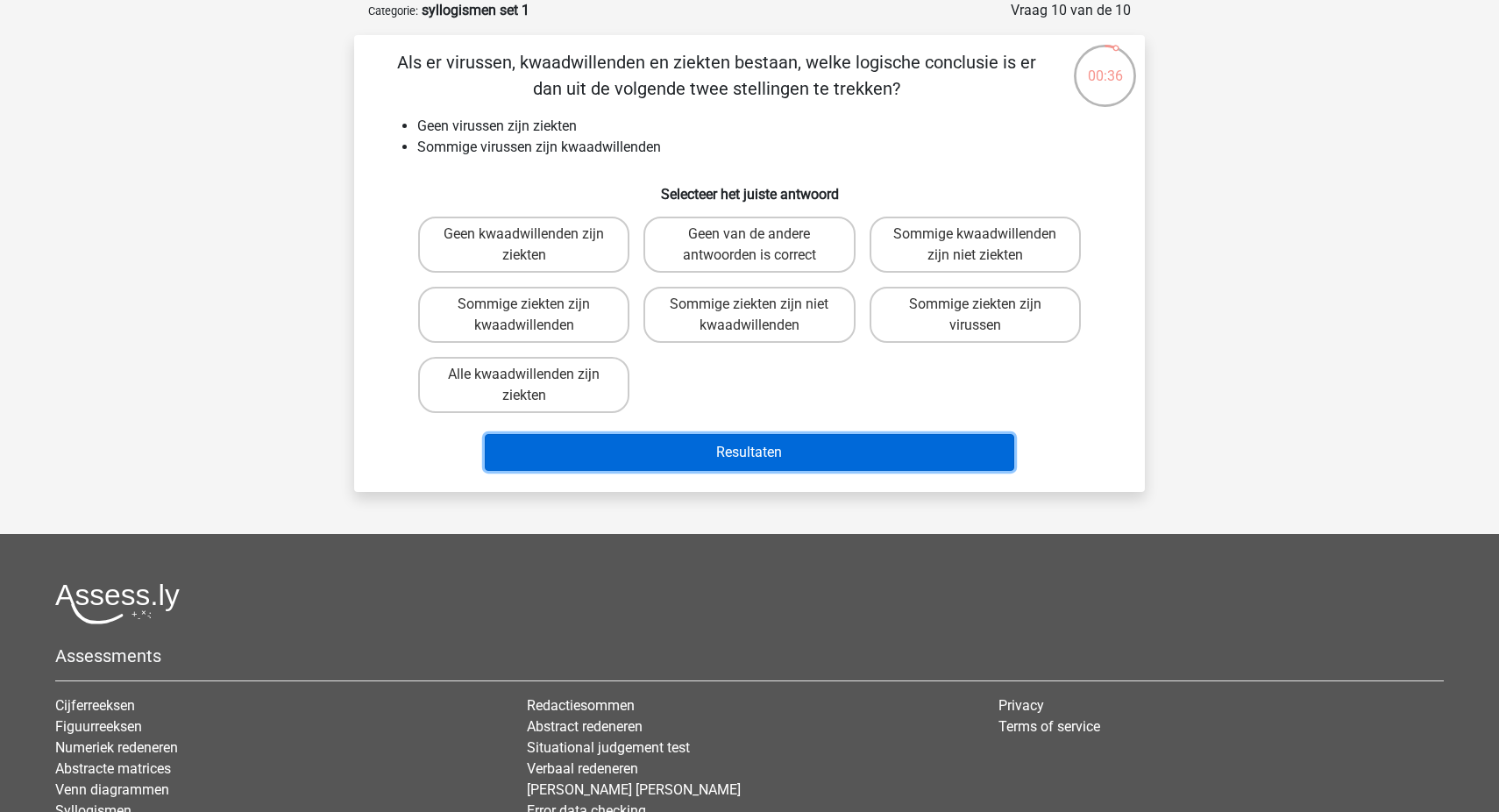
click at [741, 464] on button "Resultaten" at bounding box center [749, 453] width 530 height 37
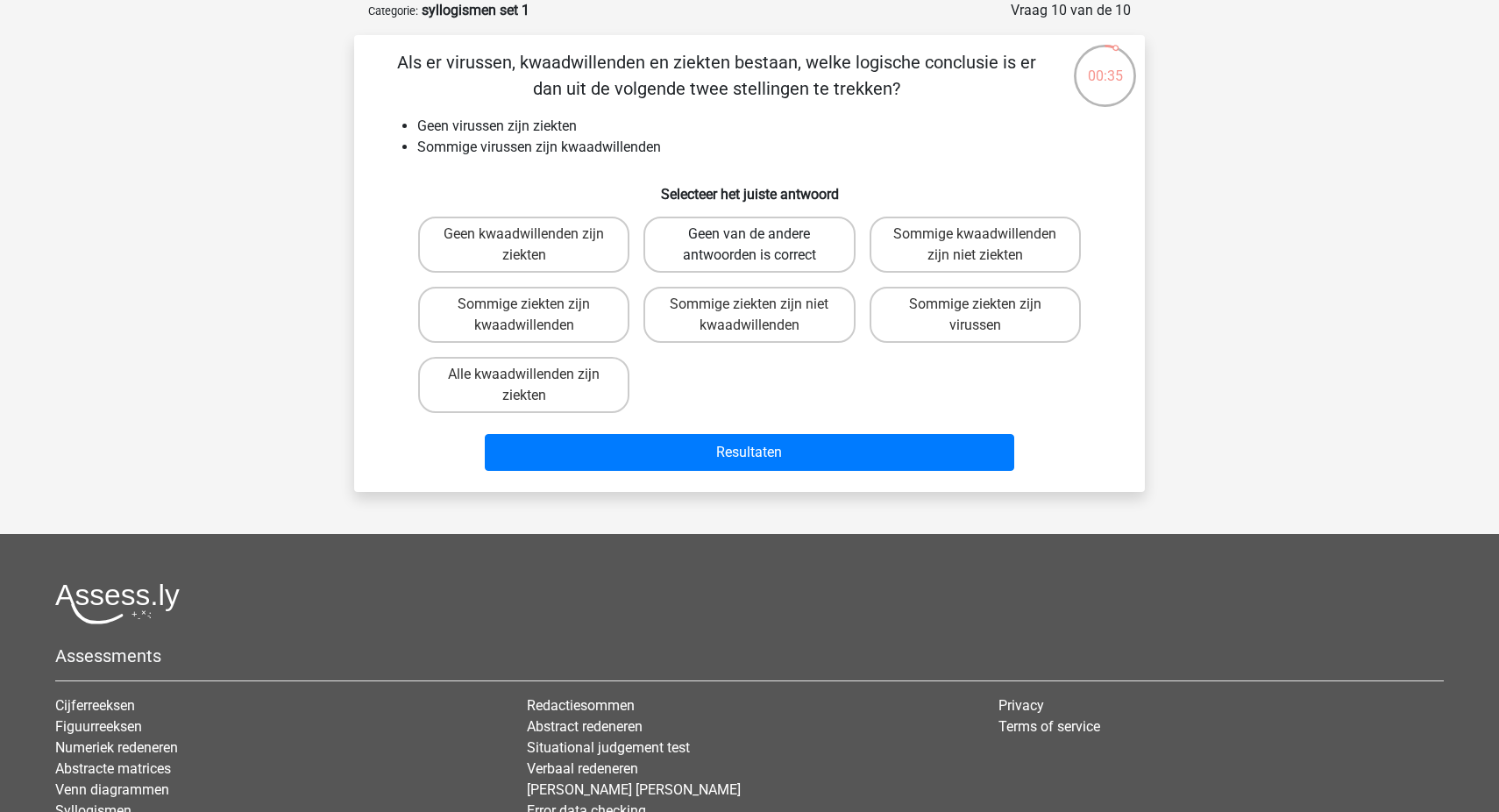
click at [784, 258] on label "Geen van de andere antwoorden is correct" at bounding box center [749, 244] width 212 height 56
click at [761, 245] on input "Geen van de andere antwoorden is correct" at bounding box center [756, 239] width 11 height 11
radio input "true"
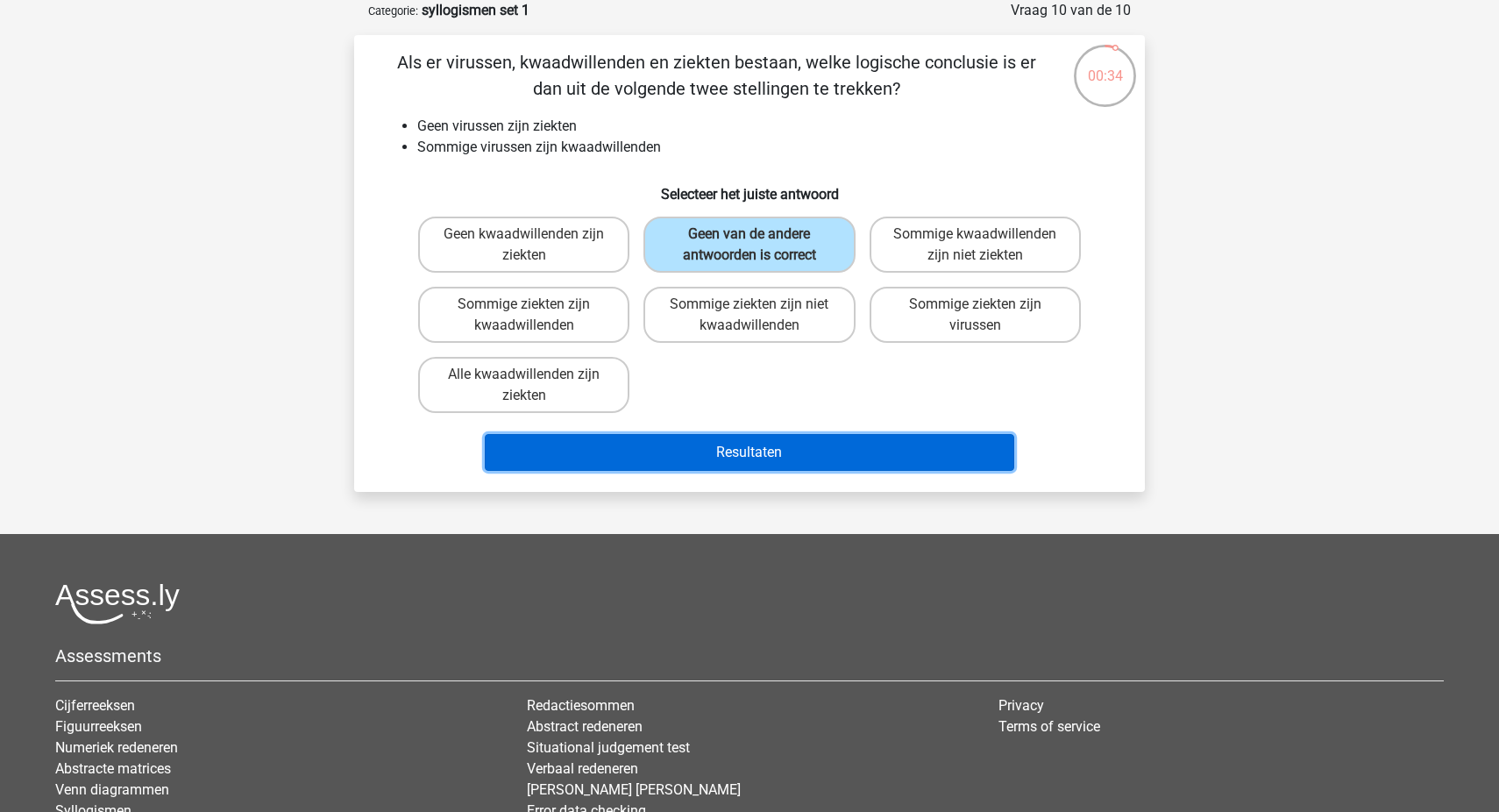
click at [778, 467] on button "Resultaten" at bounding box center [749, 453] width 530 height 37
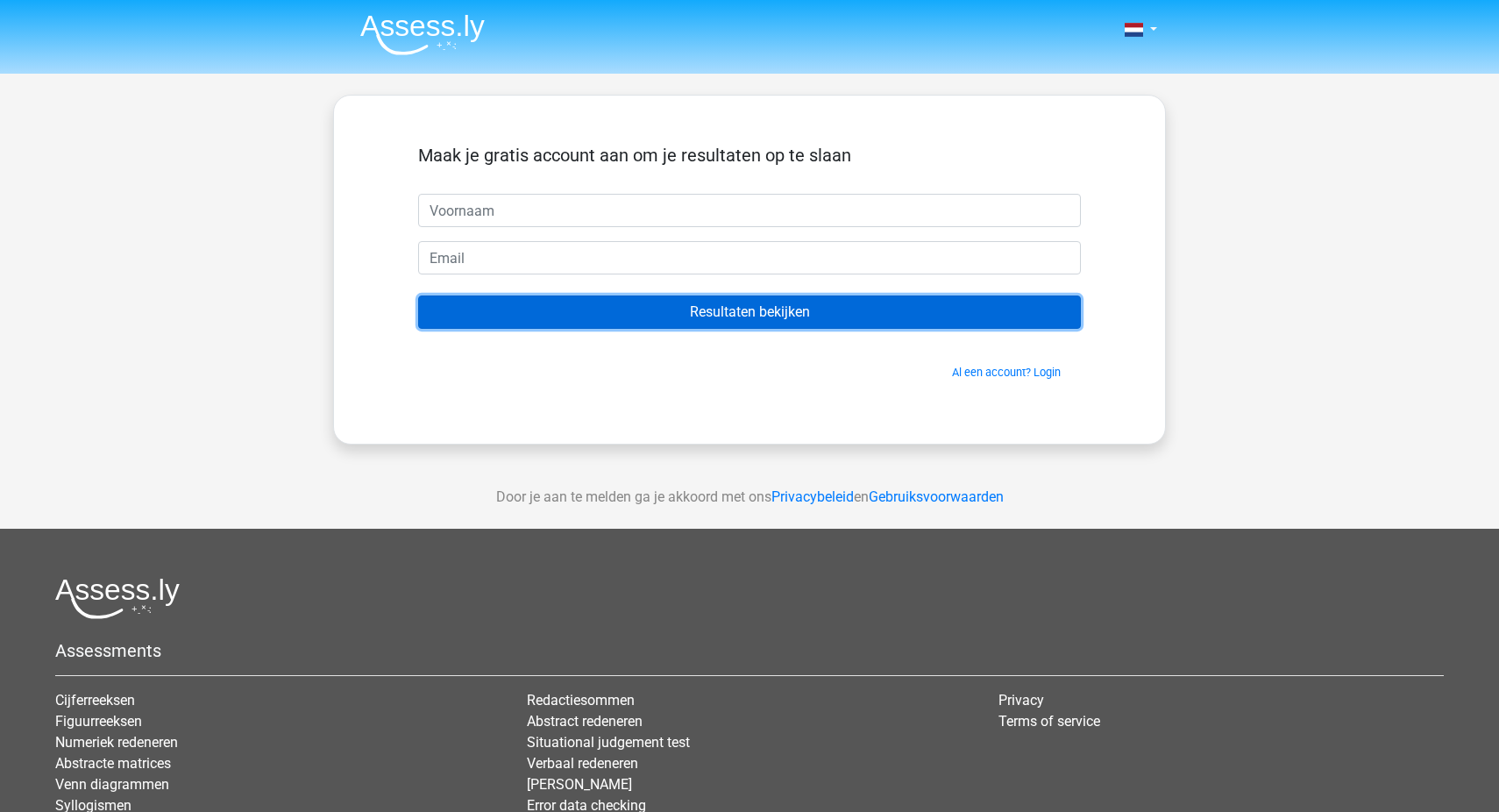
click at [814, 323] on input "Resultaten bekijken" at bounding box center [750, 312] width 663 height 33
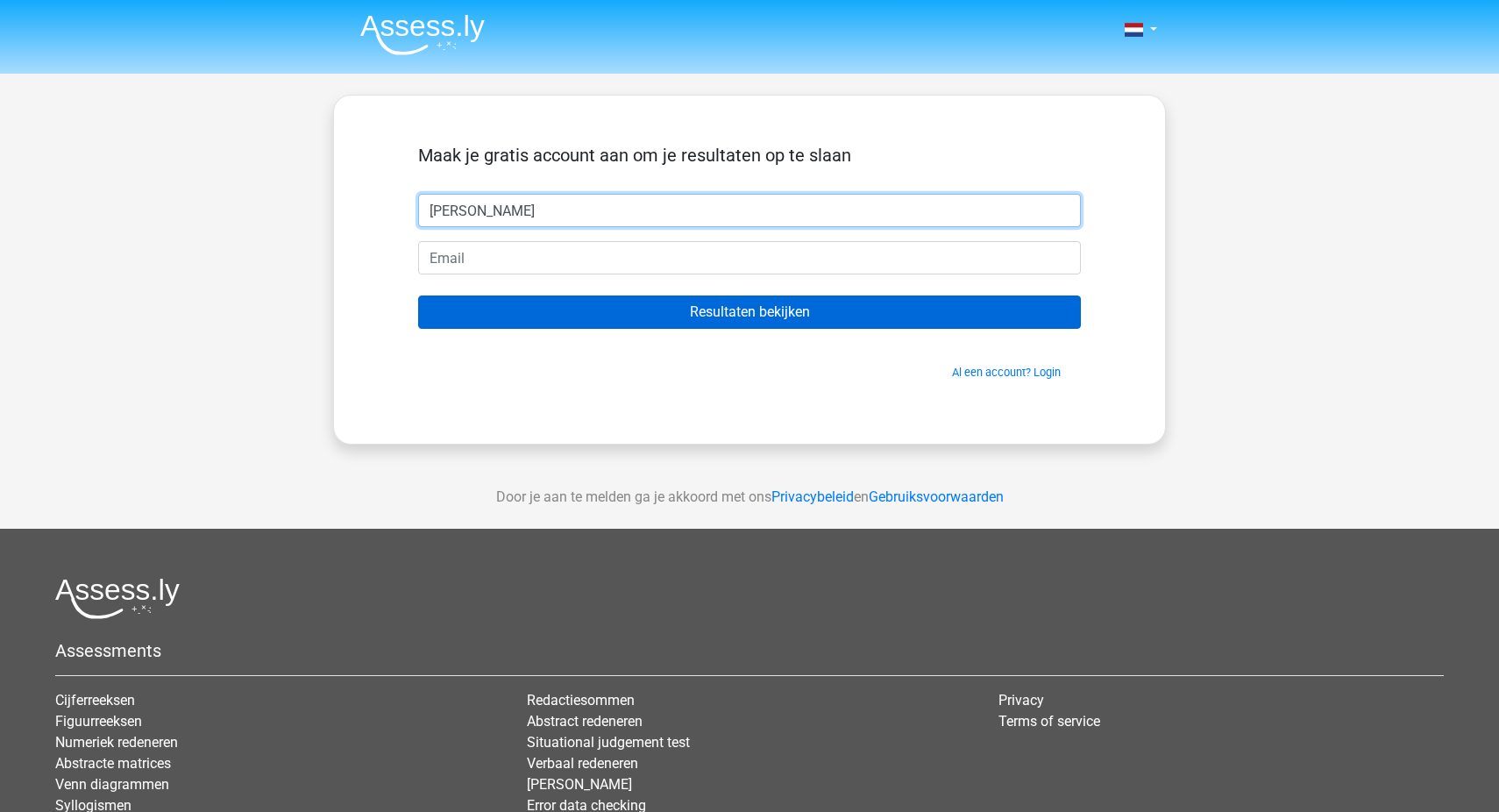
type input "[PERSON_NAME]"
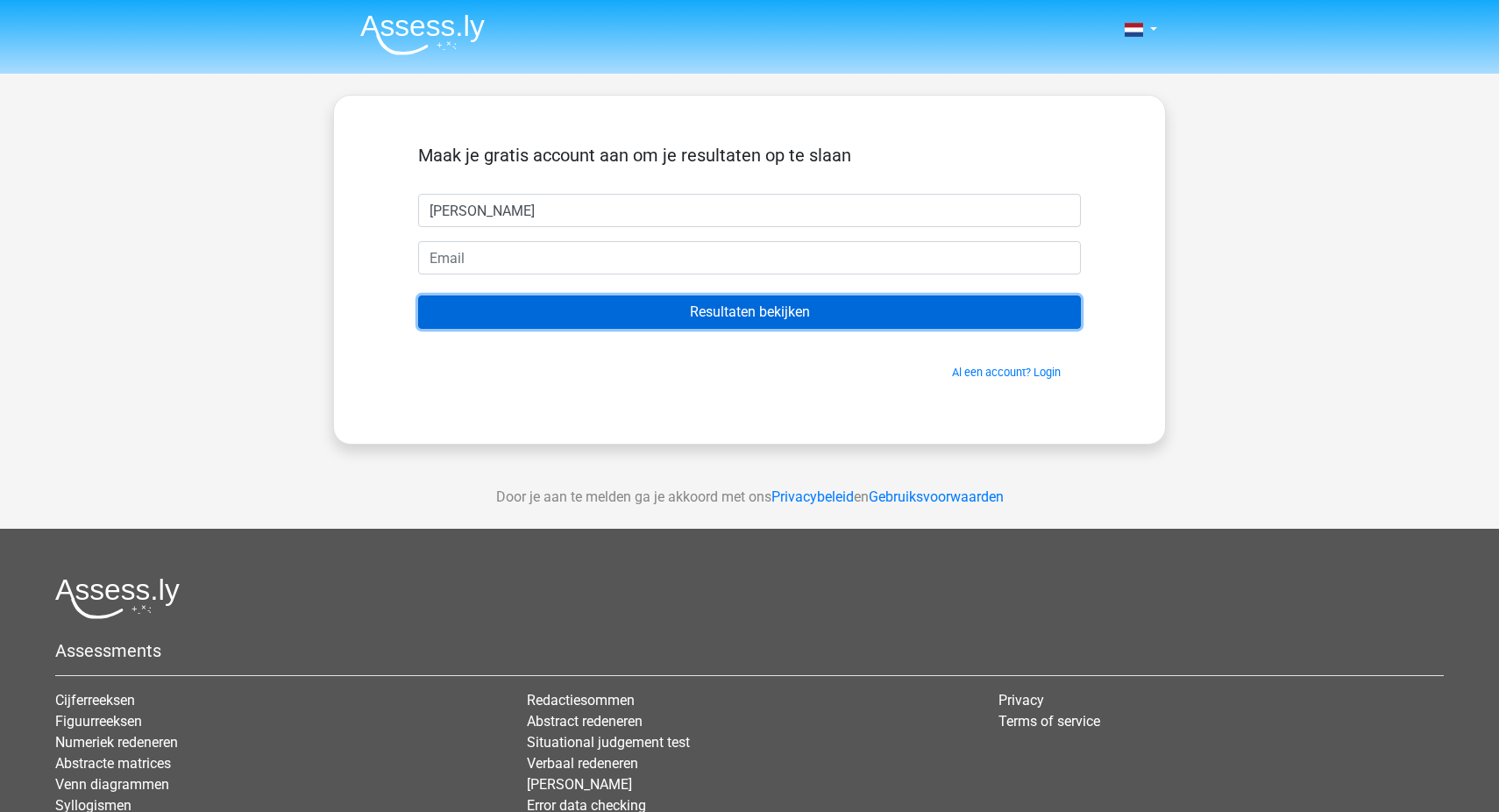
click at [756, 301] on input "Resultaten bekijken" at bounding box center [750, 312] width 663 height 33
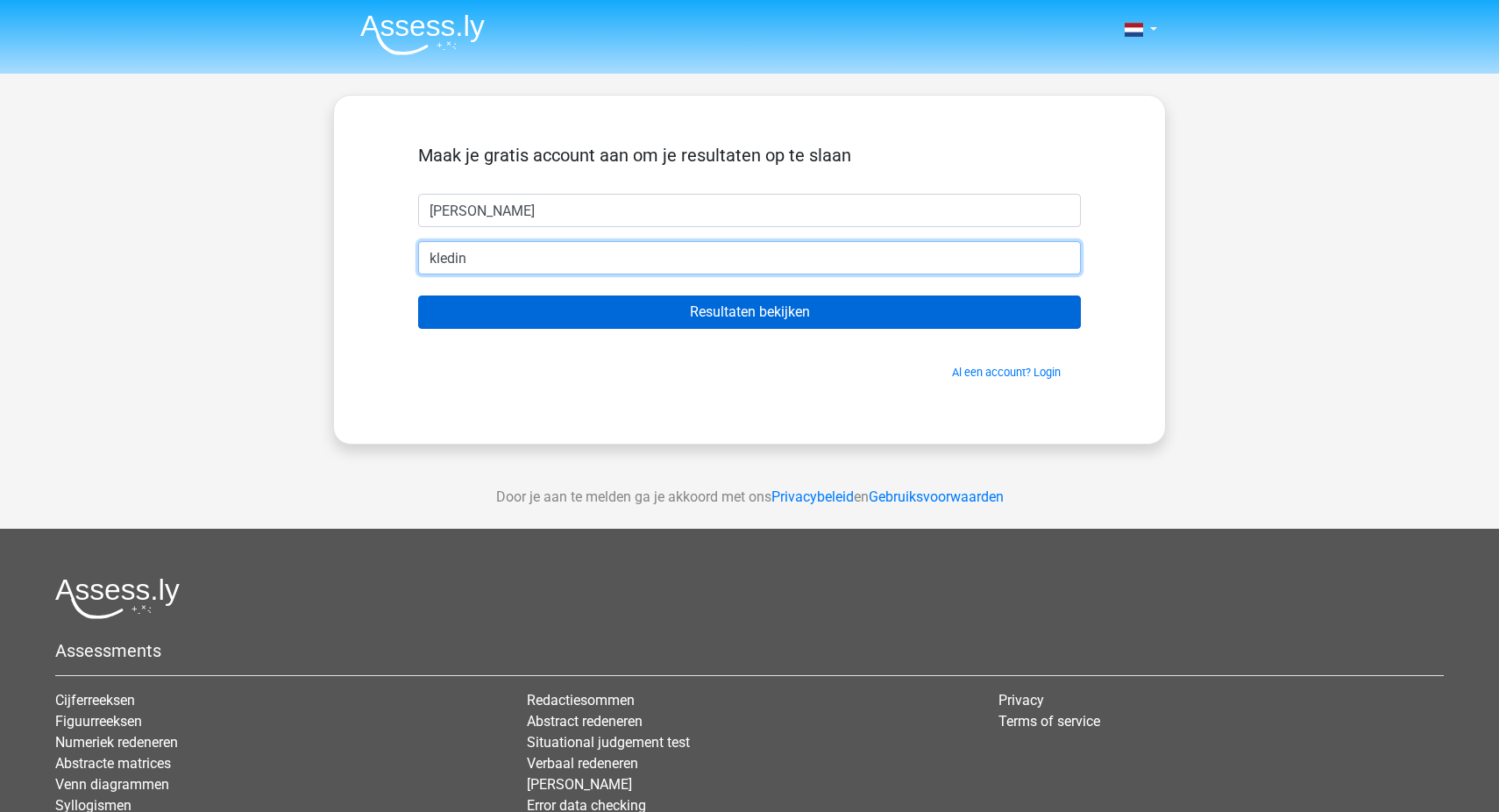
type input "[EMAIL_ADDRESS][DOMAIN_NAME]"
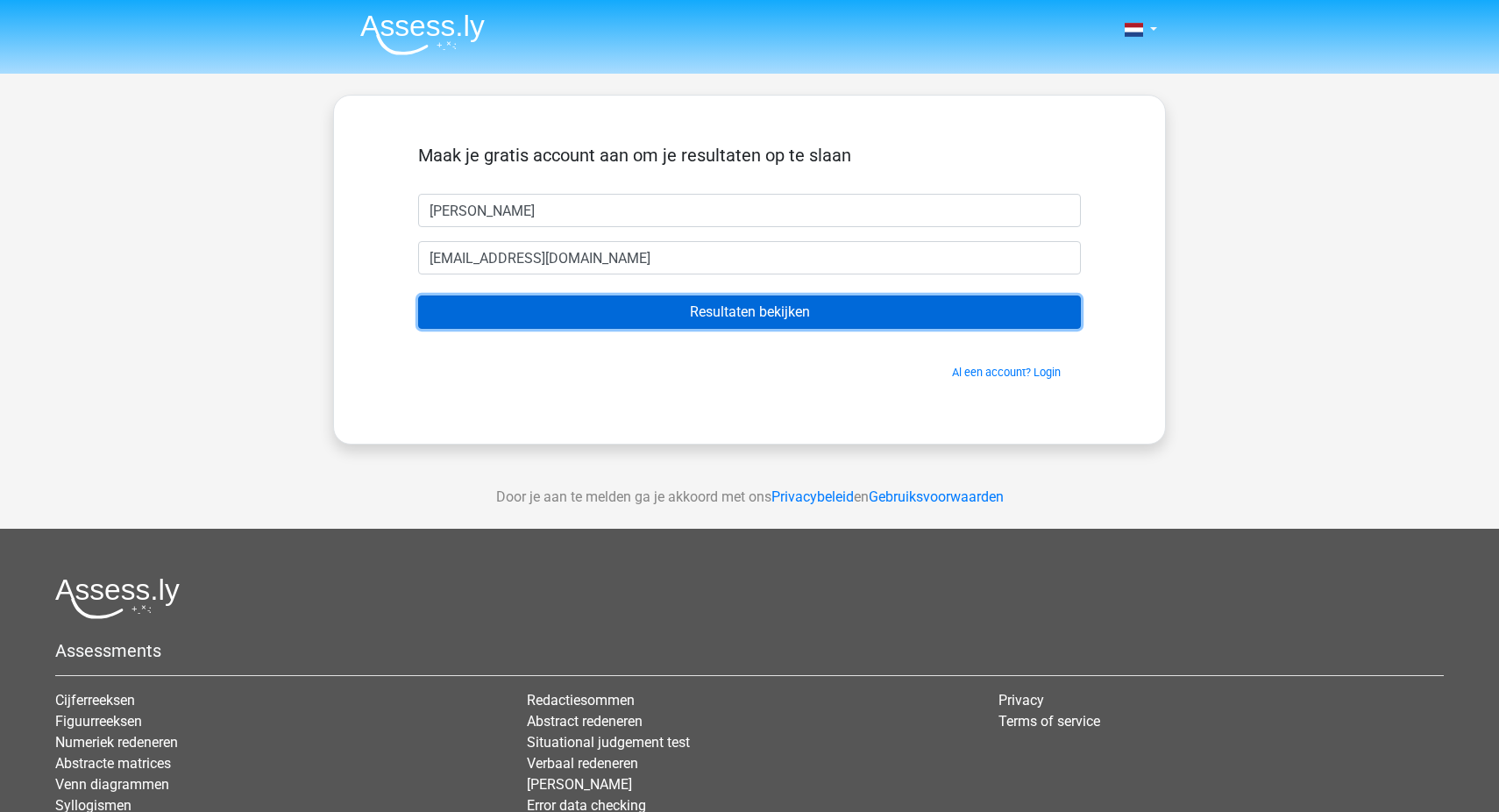
click at [674, 314] on input "Resultaten bekijken" at bounding box center [750, 312] width 663 height 33
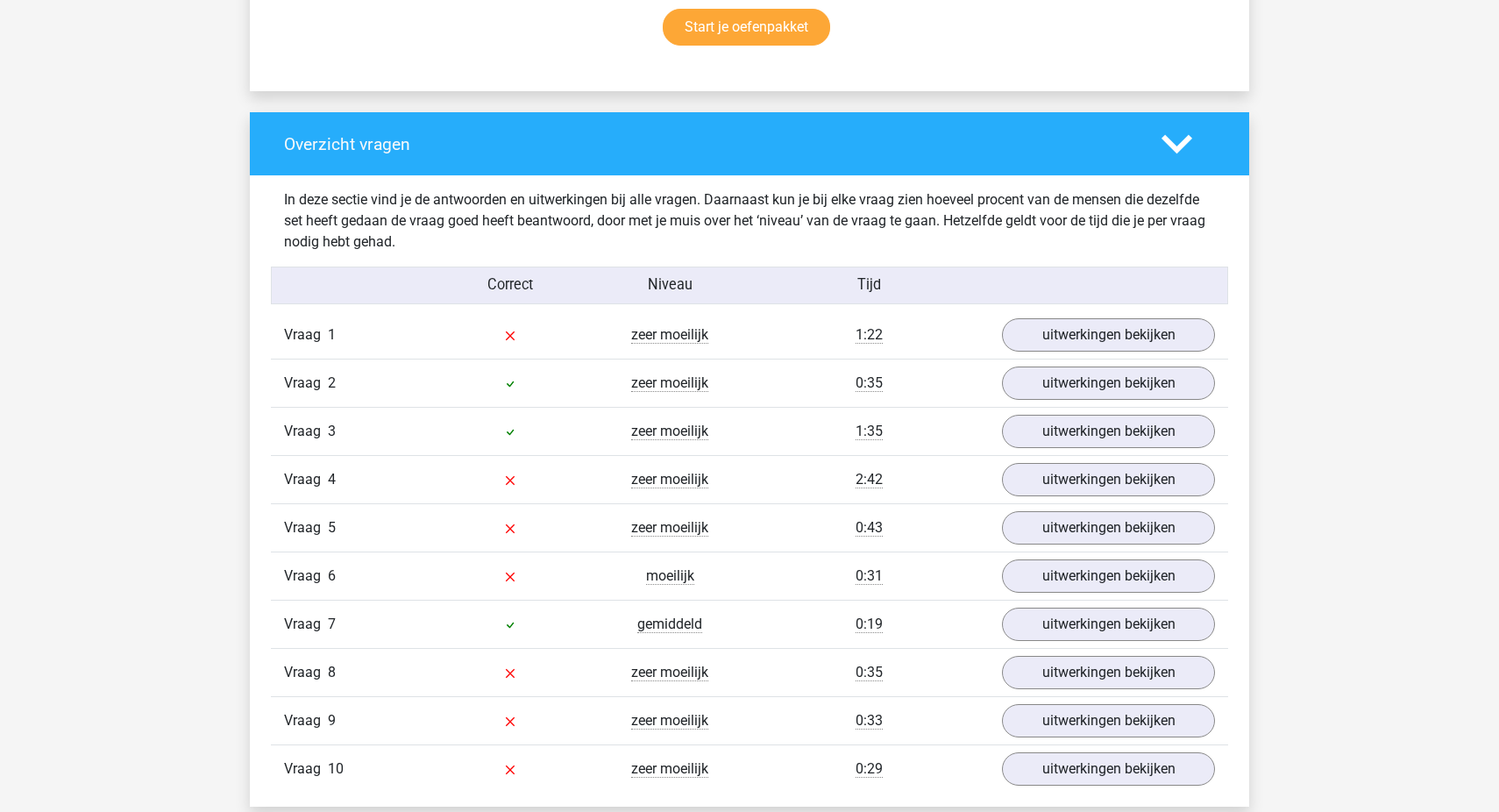
scroll to position [1259, 0]
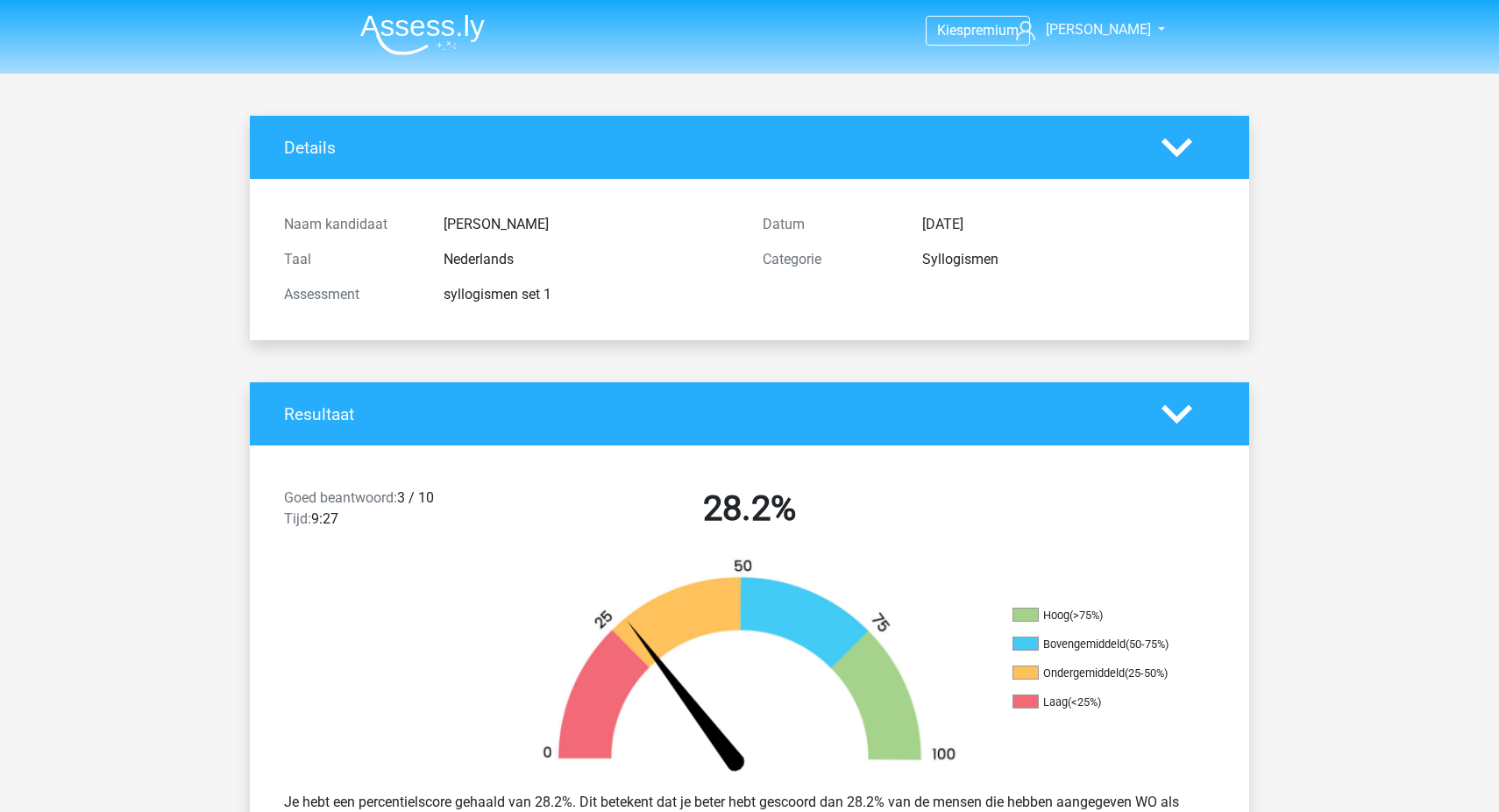
scroll to position [1339, 0]
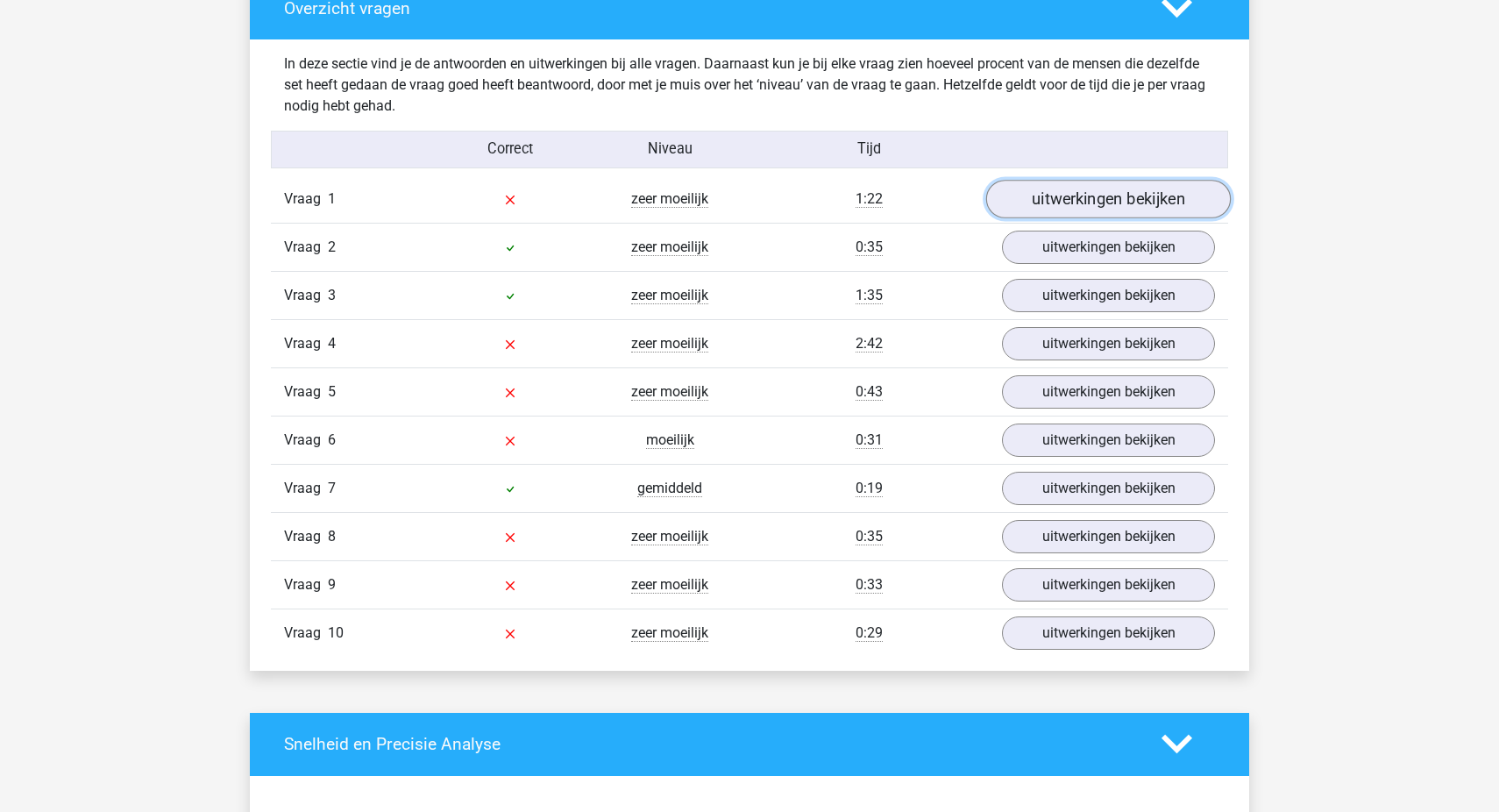
click at [1131, 209] on link "uitwerkingen bekijken" at bounding box center [1109, 200] width 245 height 39
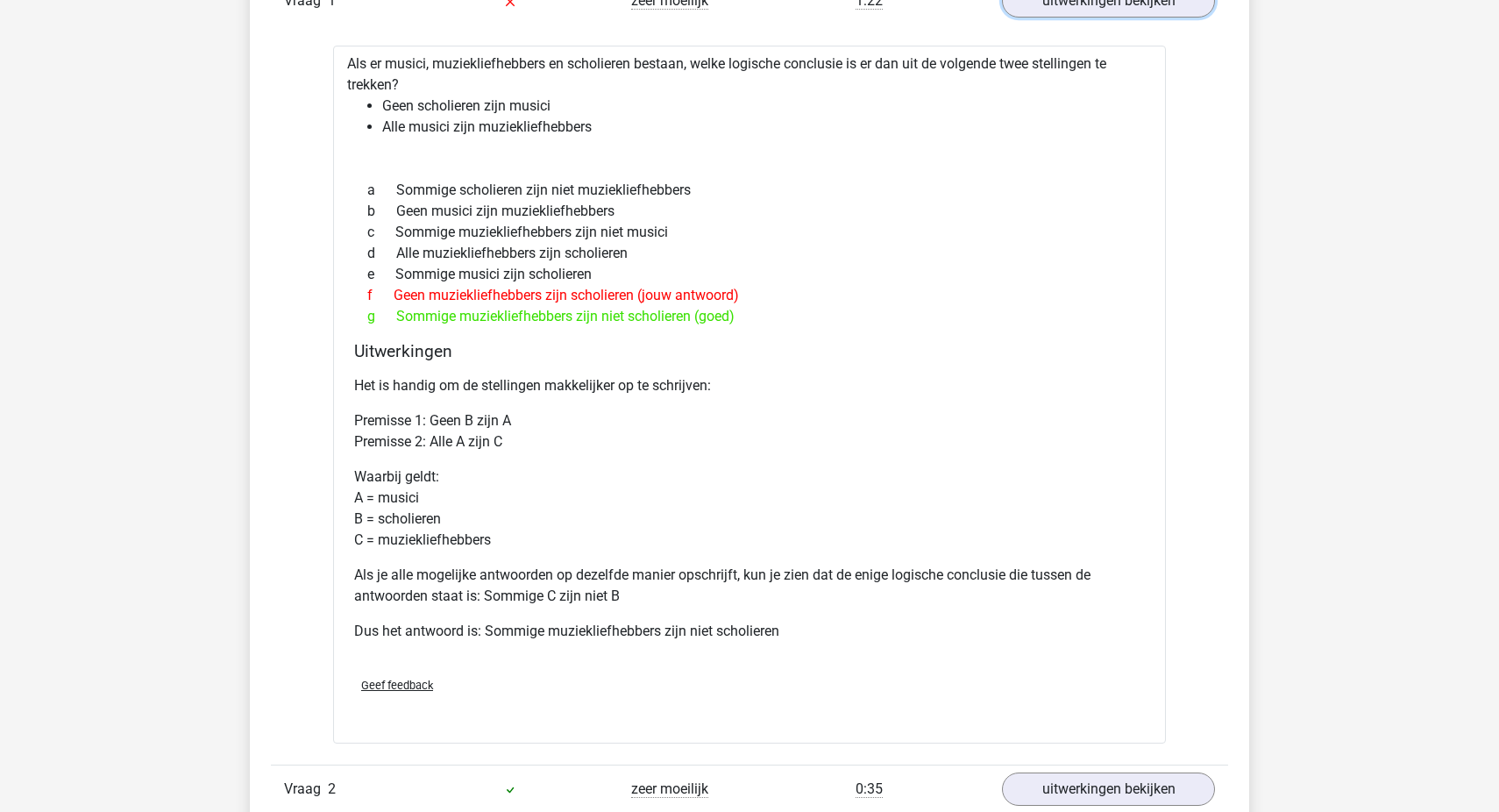
scroll to position [1536, 0]
